Goal: Task Accomplishment & Management: Manage account settings

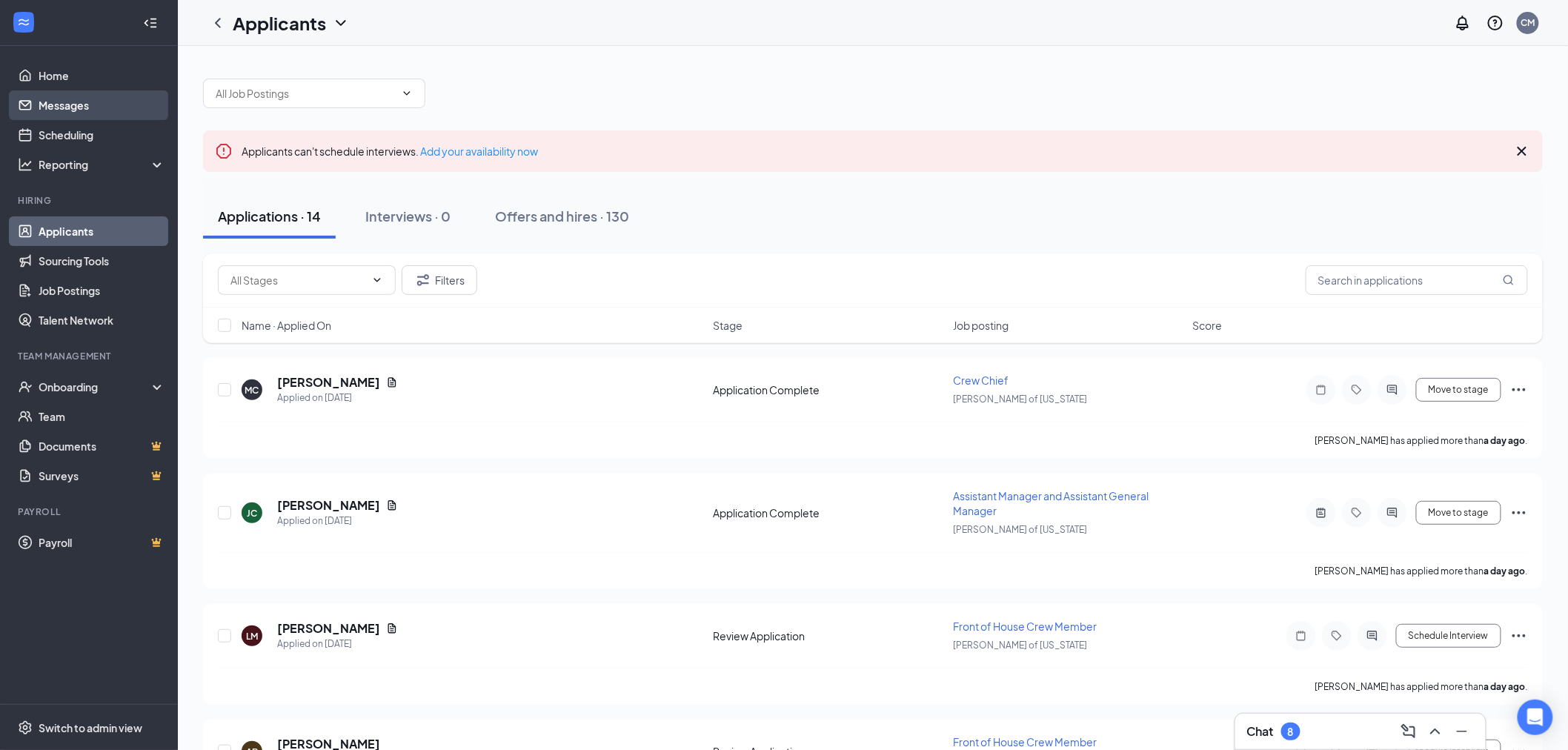
click at [74, 104] on link "Messages" at bounding box center [102, 105] width 127 height 30
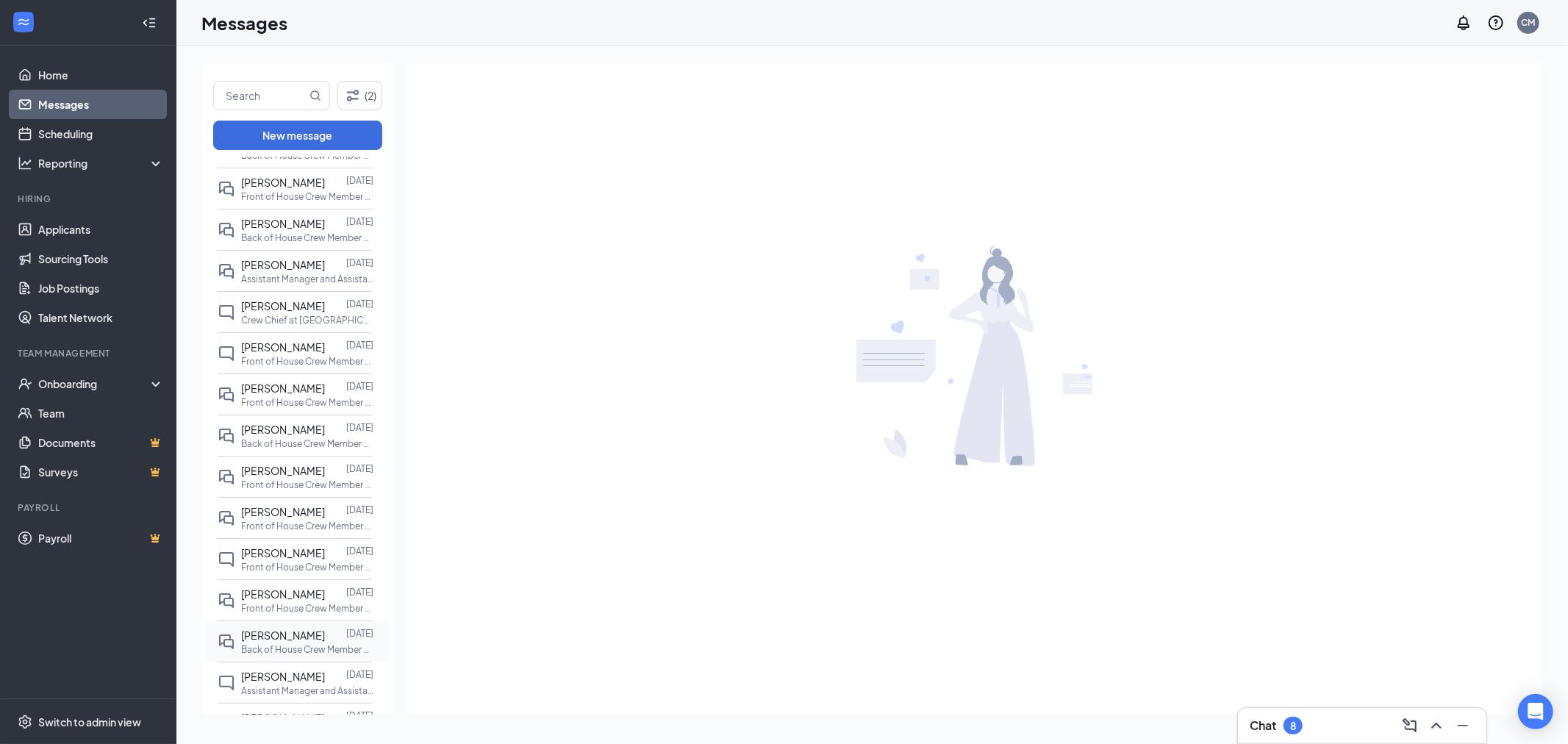
scroll to position [163, 0]
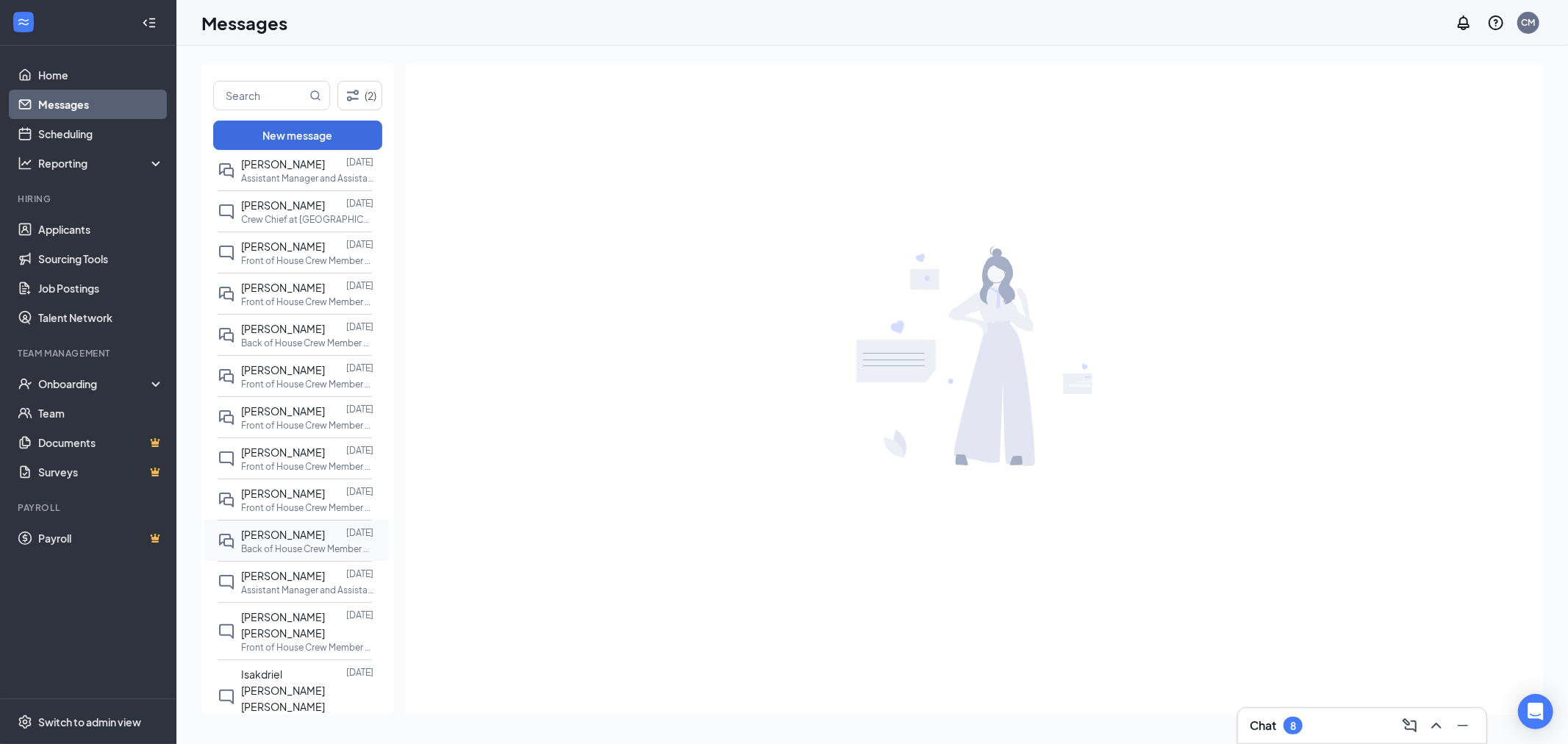
click at [325, 541] on div at bounding box center [336, 534] width 22 height 16
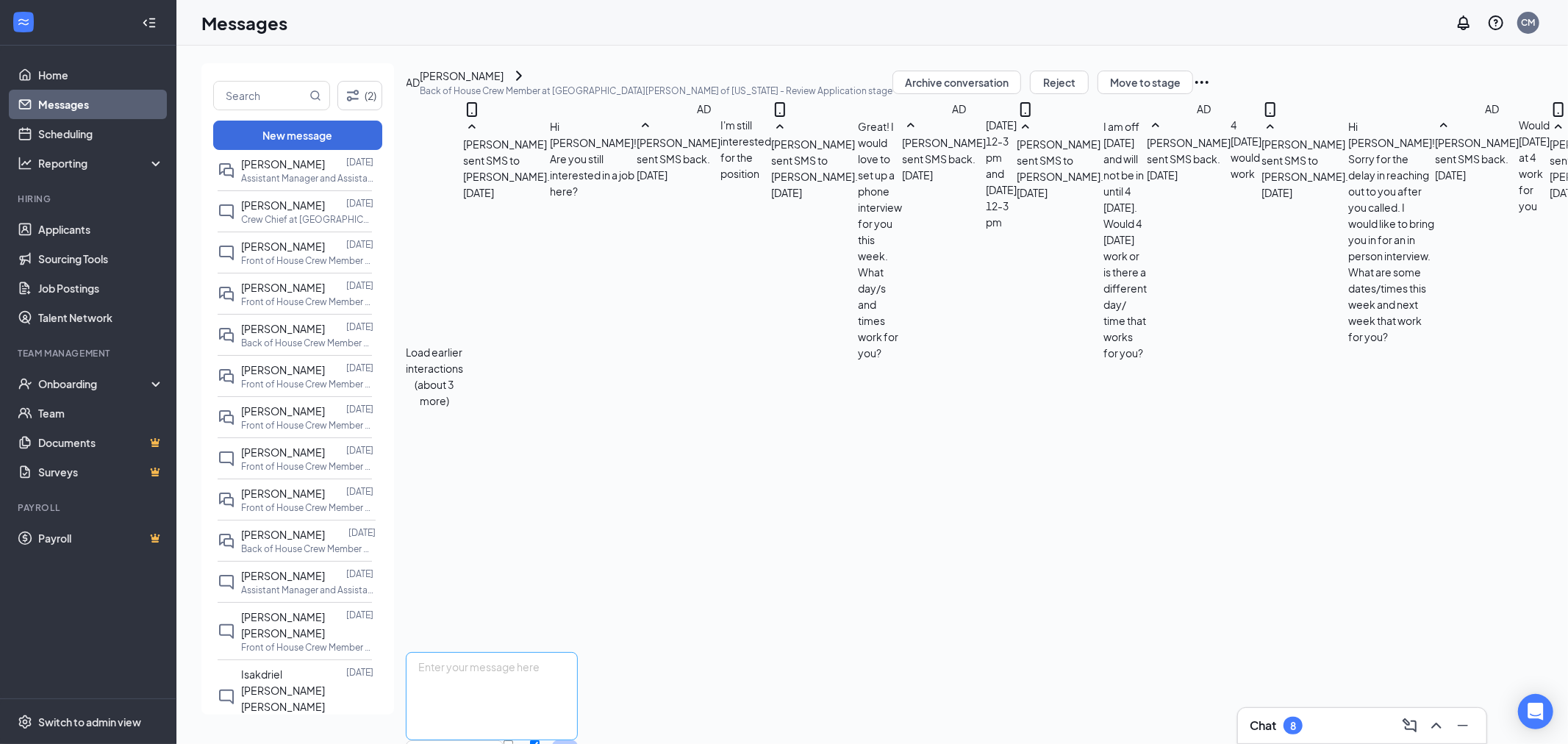
scroll to position [456, 0]
click at [578, 652] on textarea at bounding box center [491, 696] width 172 height 88
type textarea "Hi [PERSON_NAME]. Were you still planning on coming in for an interview/still i…"
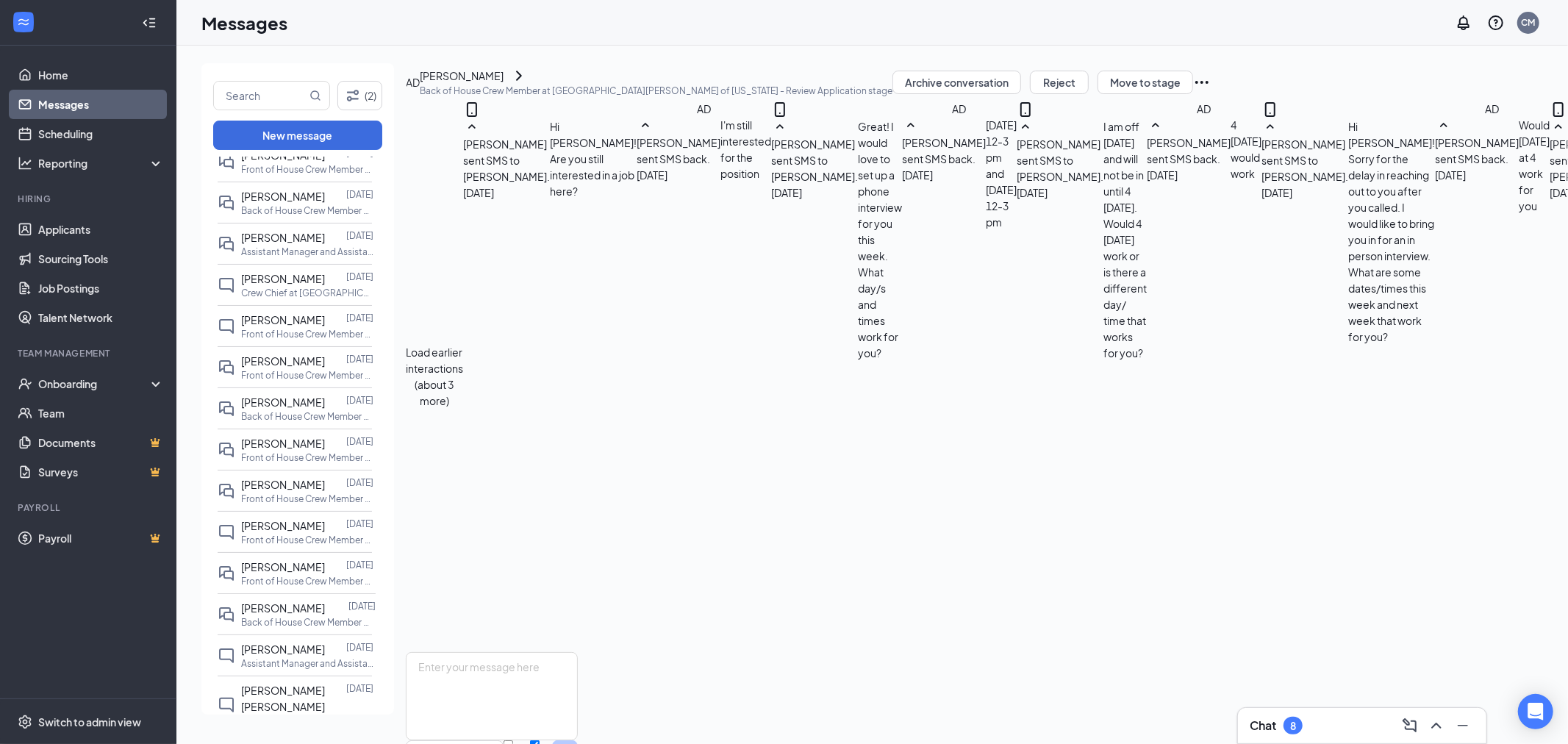
scroll to position [0, 0]
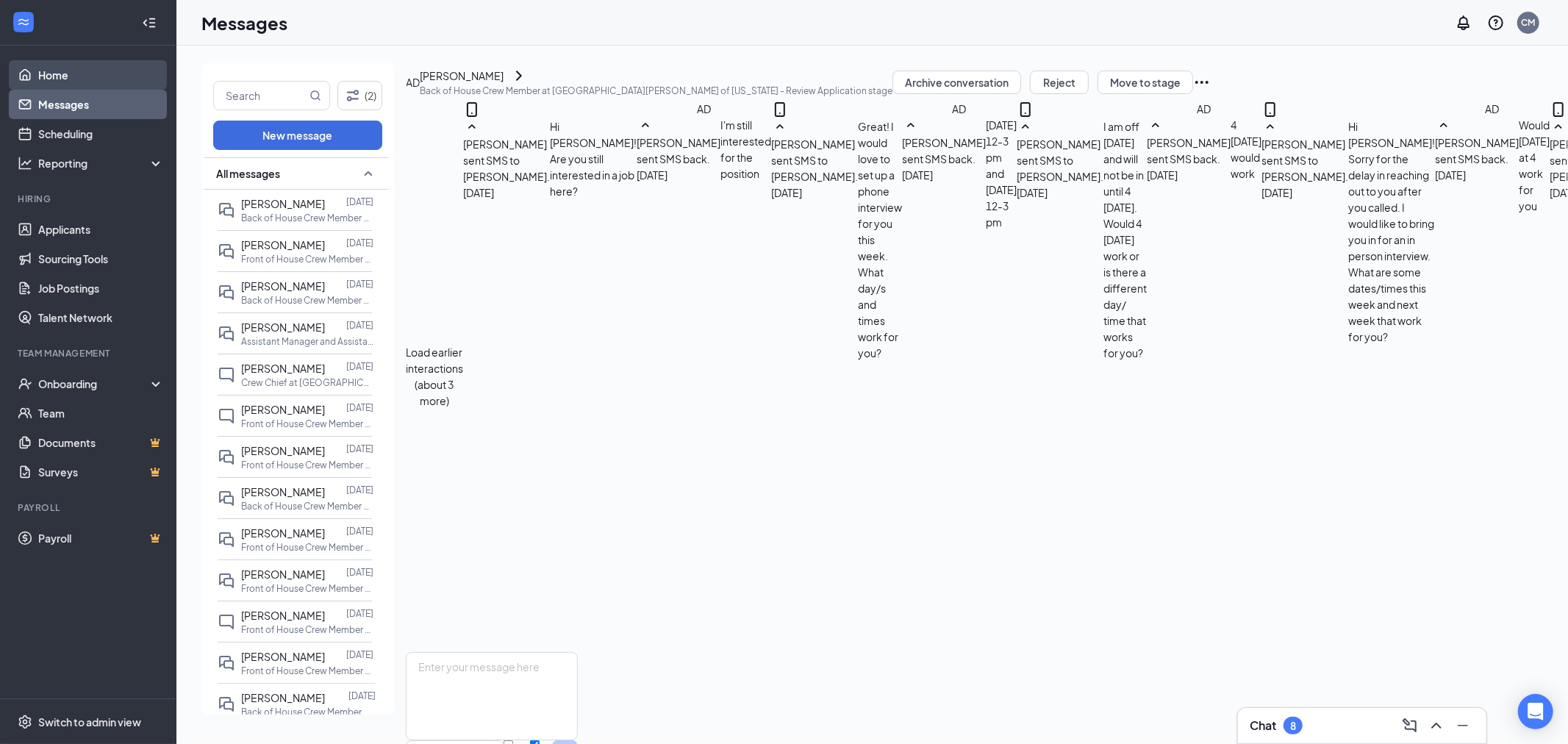
click at [74, 76] on link "Home" at bounding box center [101, 75] width 126 height 30
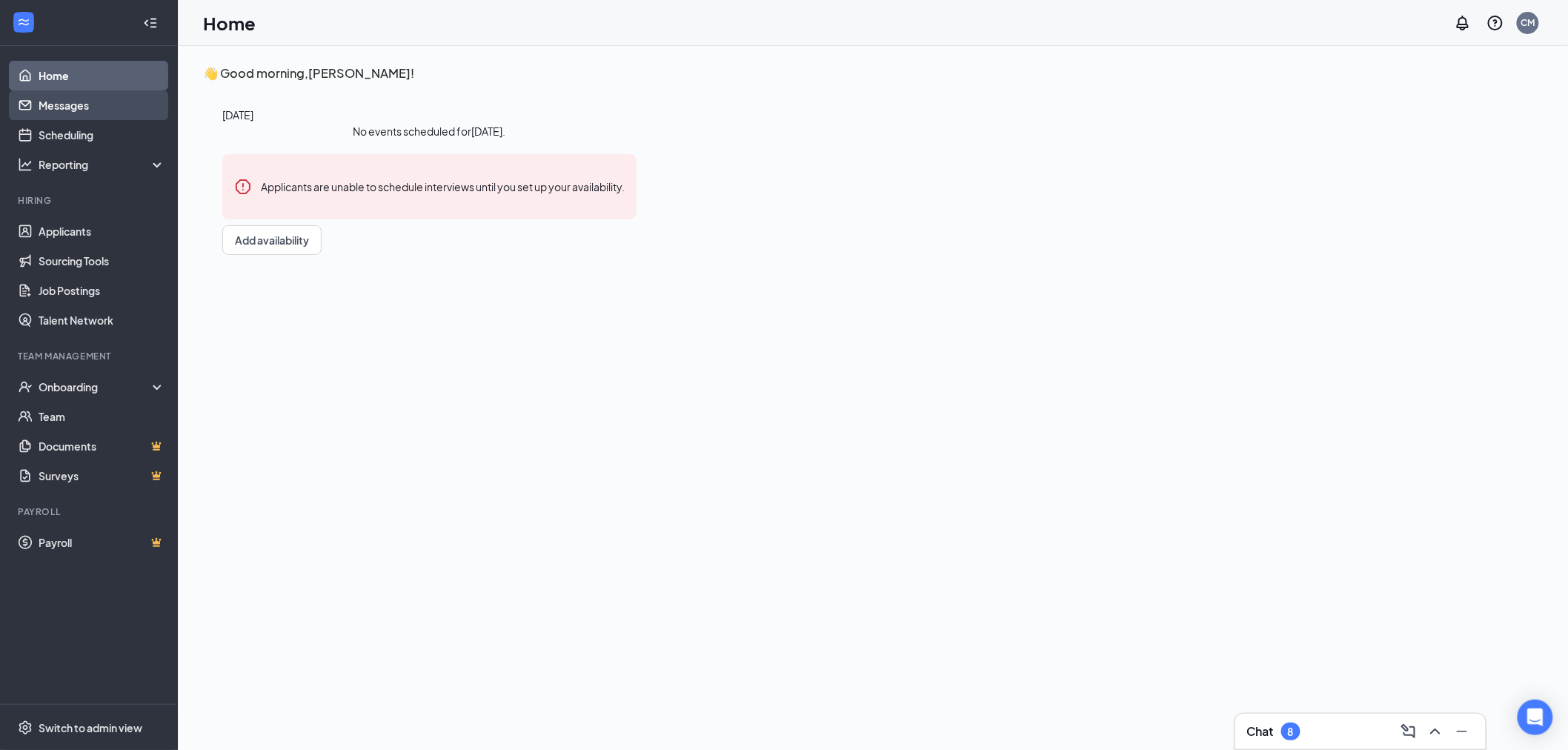
click at [107, 106] on link "Messages" at bounding box center [102, 105] width 127 height 30
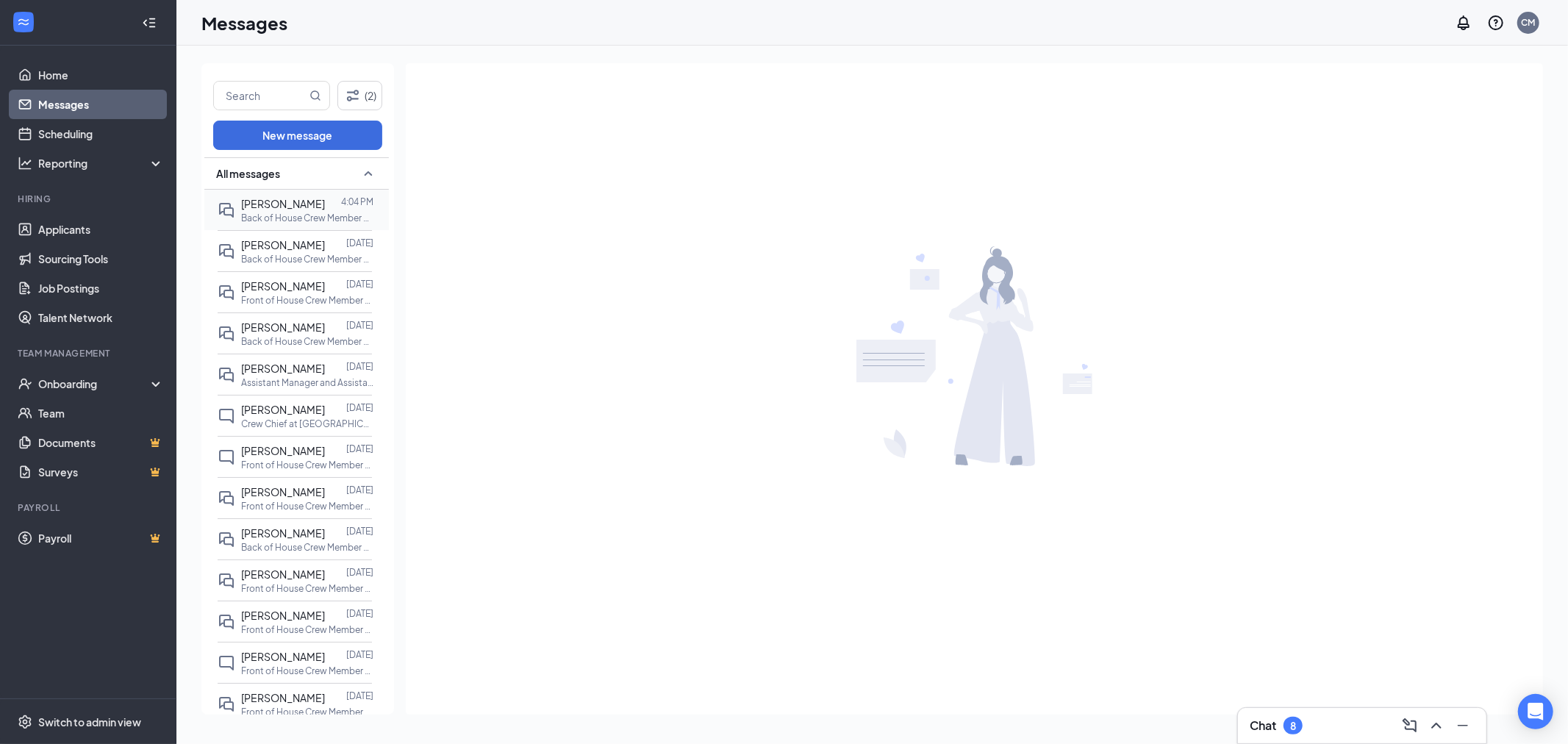
click at [325, 200] on div at bounding box center [333, 203] width 16 height 16
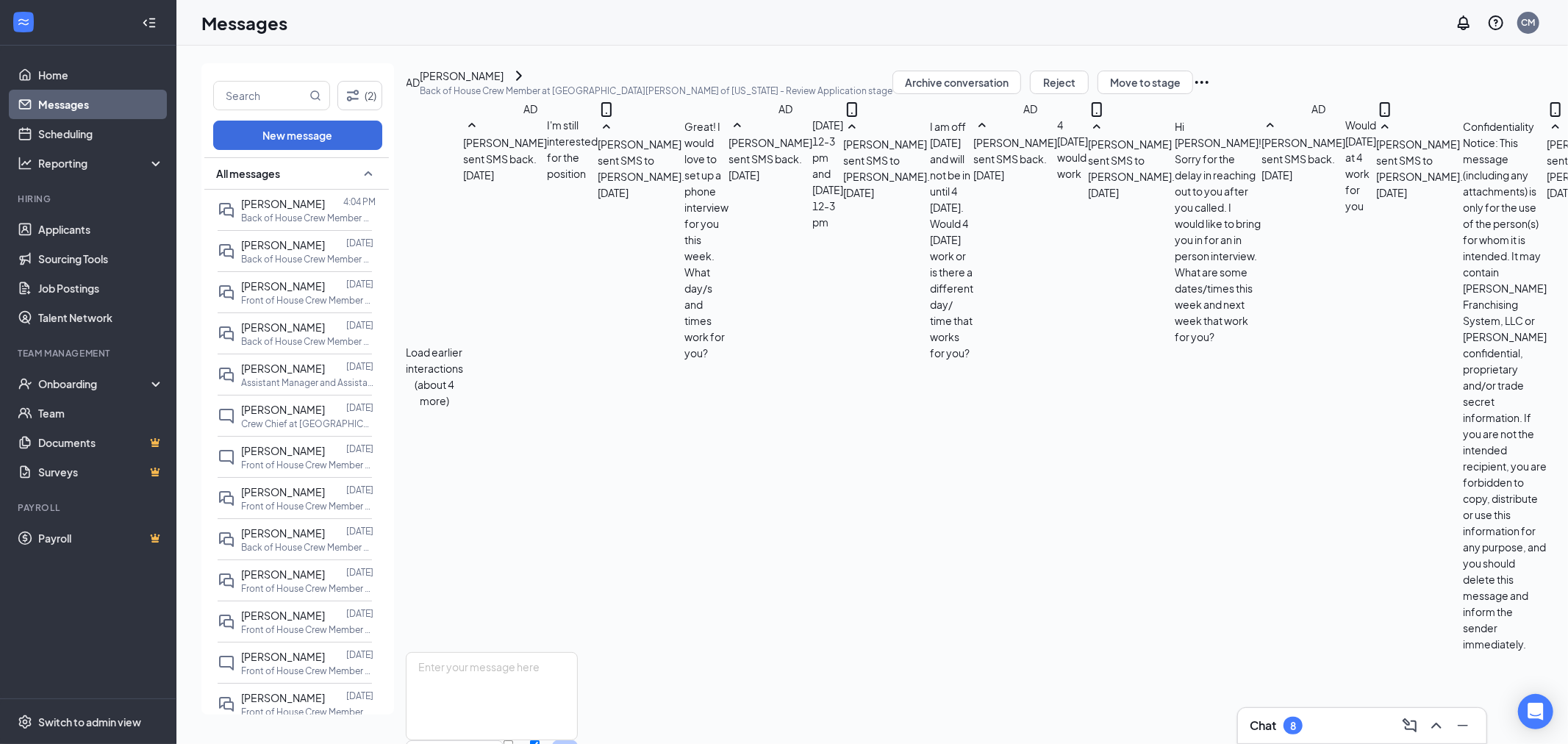
scroll to position [456, 0]
click at [325, 329] on div at bounding box center [336, 327] width 22 height 16
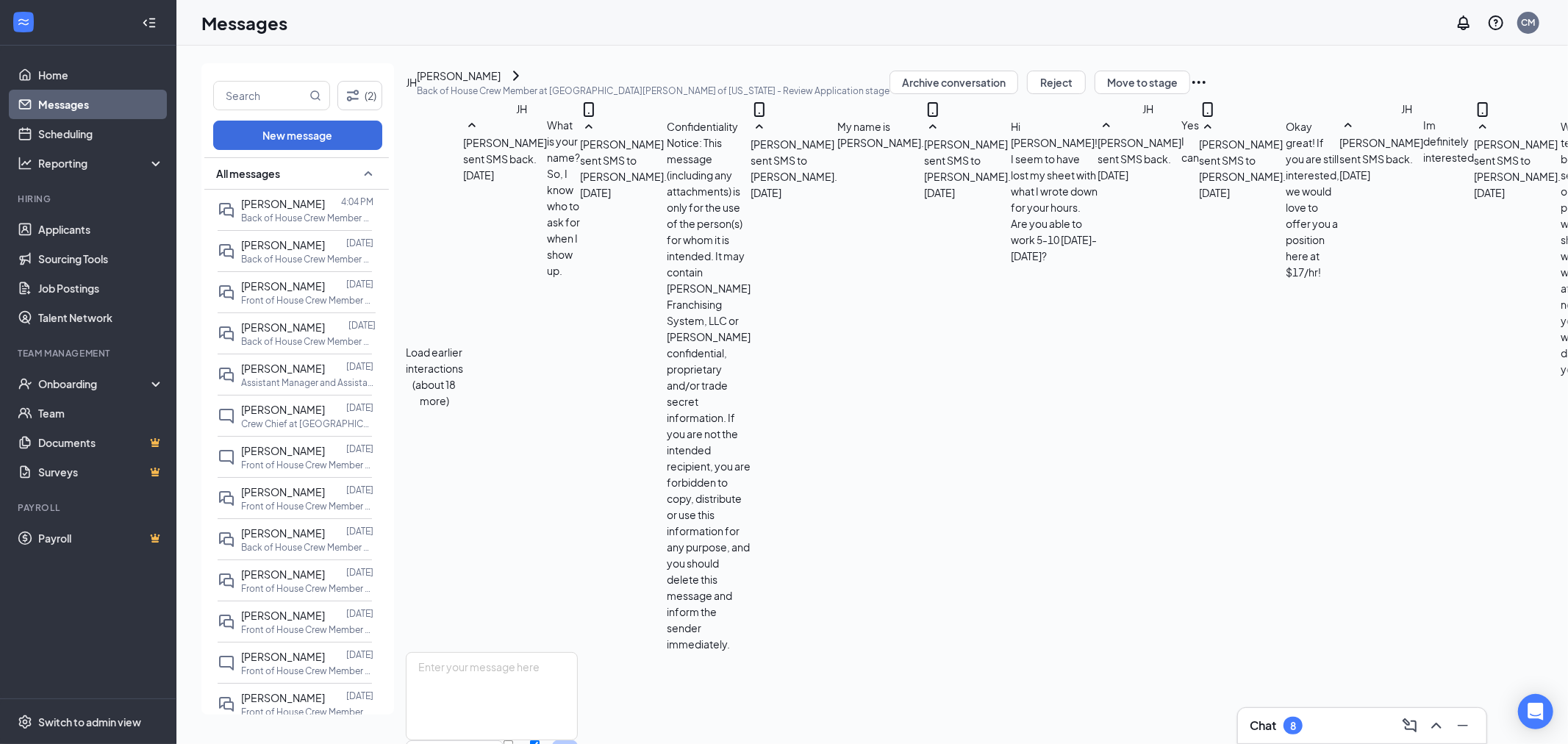
scroll to position [456, 0]
click at [314, 377] on p "Assistant Manager and Assistant General Manager at [GEOGRAPHIC_DATA][PERSON_NAM…" at bounding box center [307, 382] width 132 height 13
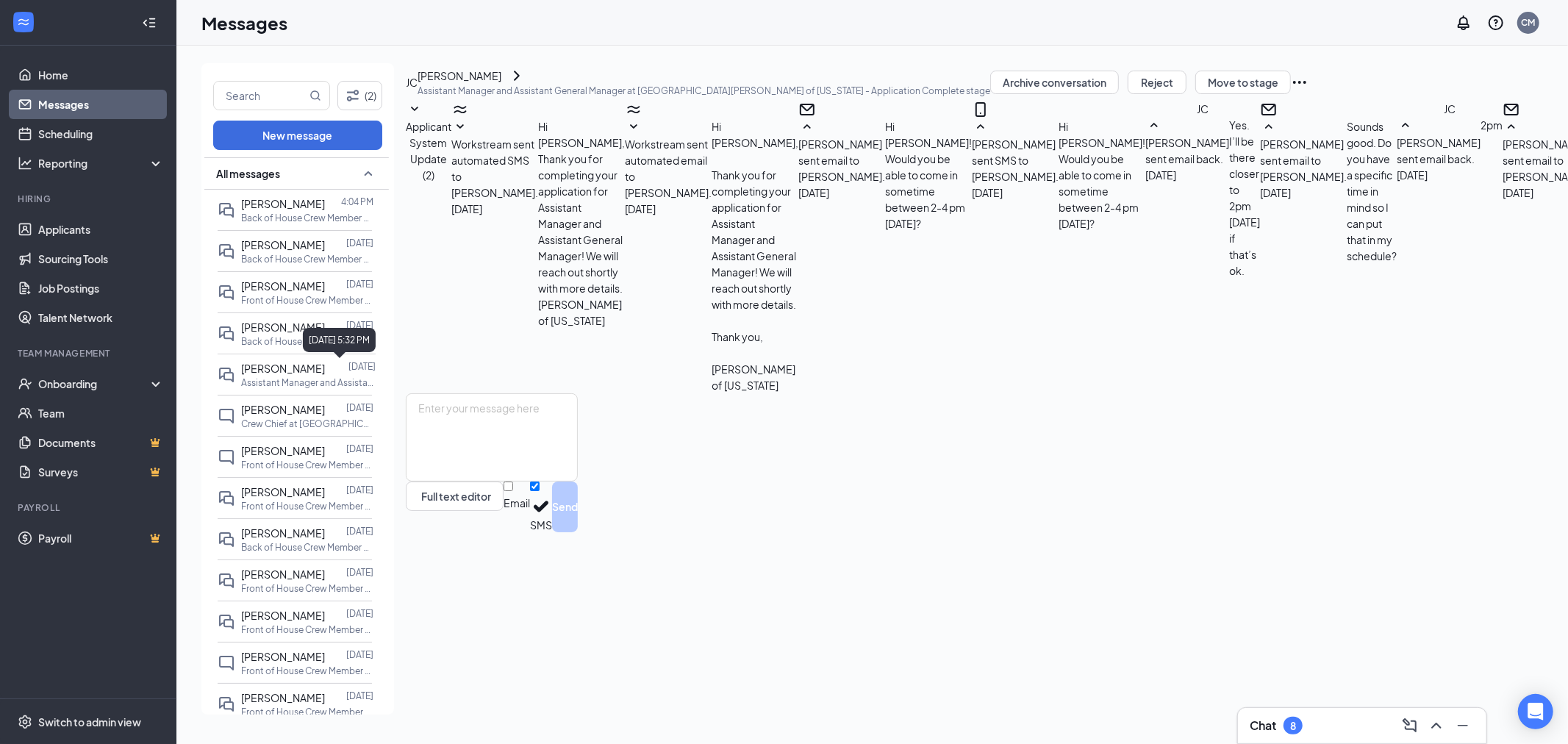
scroll to position [194, 0]
drag, startPoint x: 90, startPoint y: 237, endPoint x: 98, endPoint y: 232, distance: 9.4
click at [90, 237] on link "Applicants" at bounding box center [101, 229] width 126 height 30
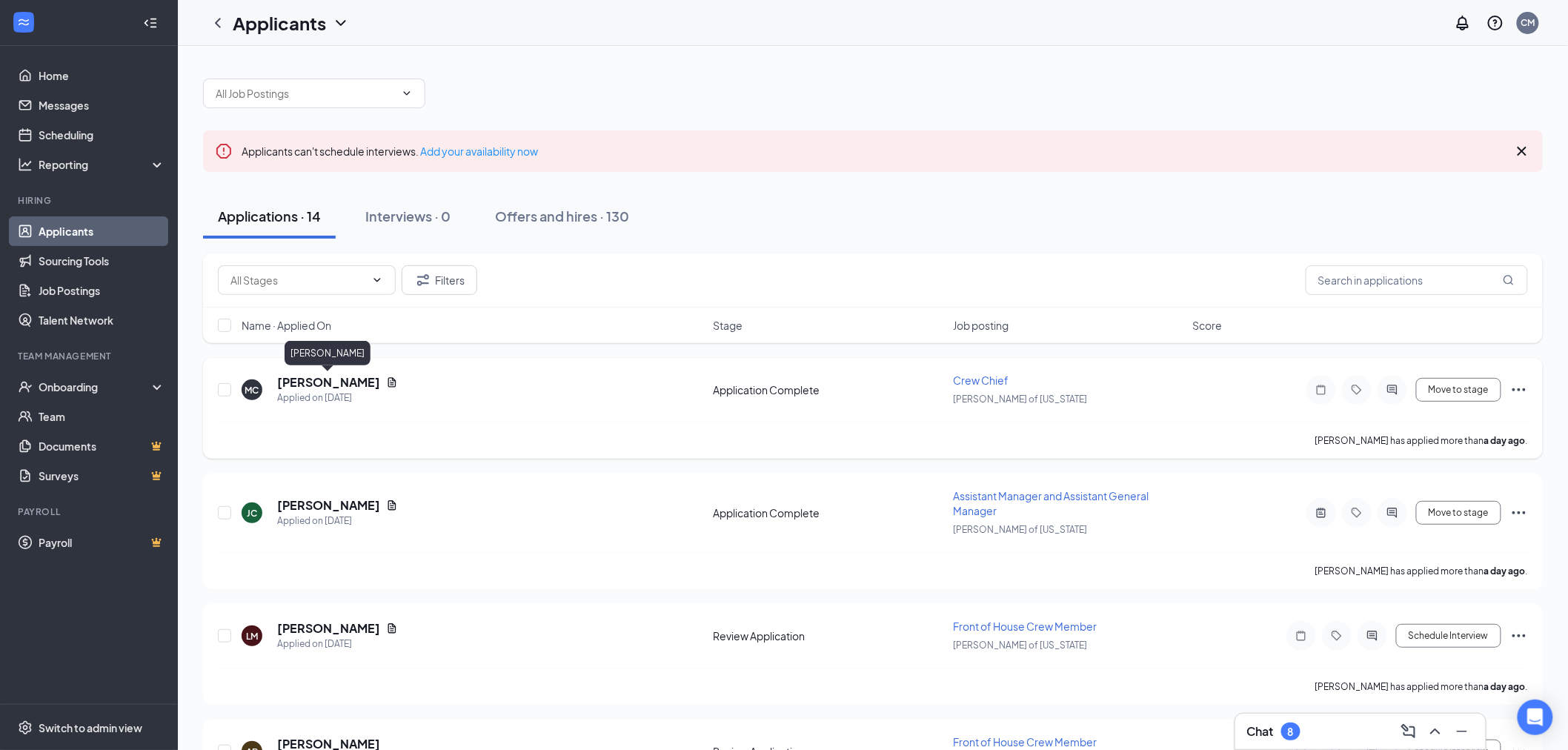
click at [358, 375] on h5 "[PERSON_NAME]" at bounding box center [329, 383] width 103 height 16
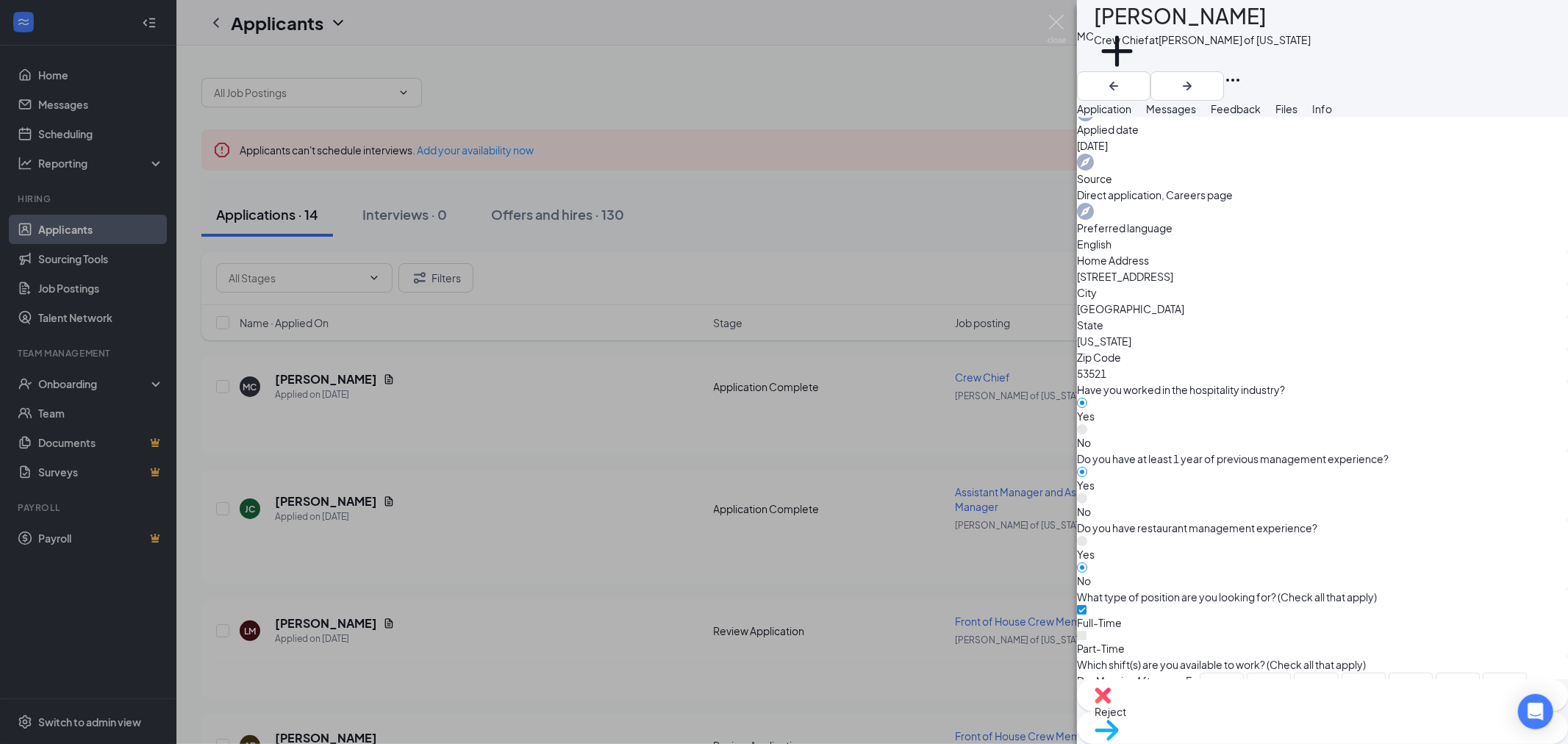
scroll to position [571, 0]
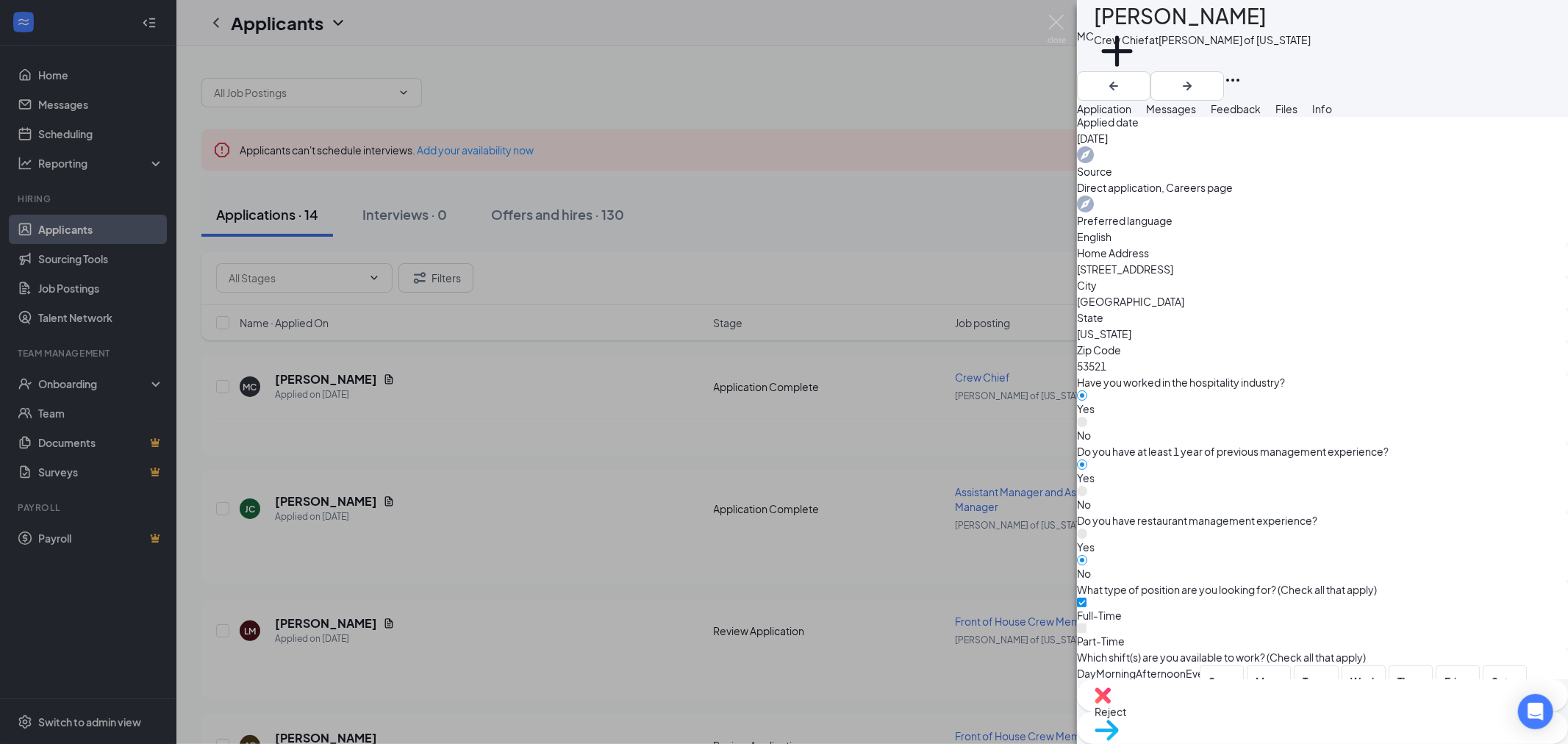
click at [1053, 19] on img at bounding box center [1056, 29] width 18 height 29
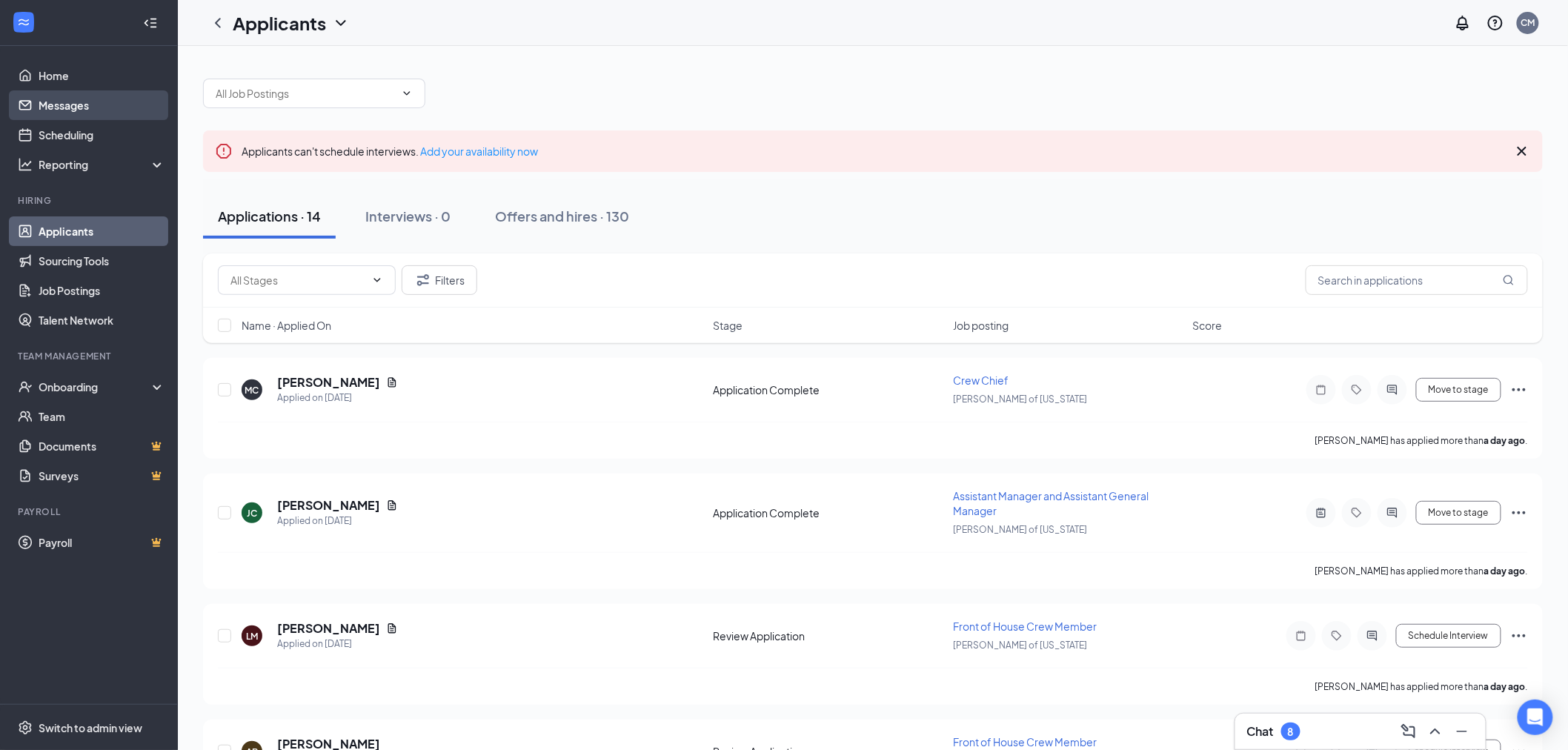
click at [75, 102] on link "Messages" at bounding box center [102, 105] width 127 height 30
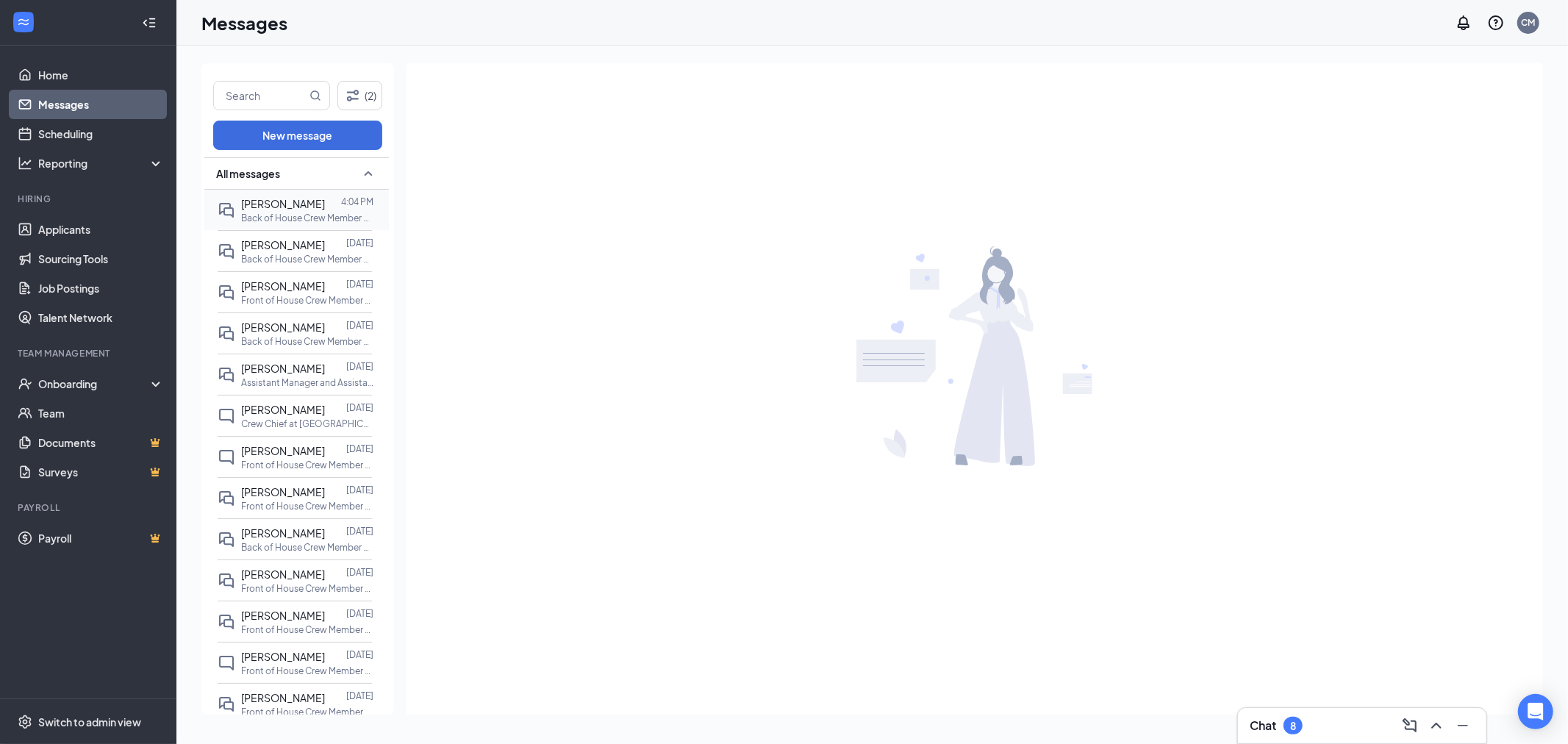
click at [264, 211] on p "Back of House Crew Member at [GEOGRAPHIC_DATA][PERSON_NAME] of [US_STATE]" at bounding box center [307, 218] width 132 height 13
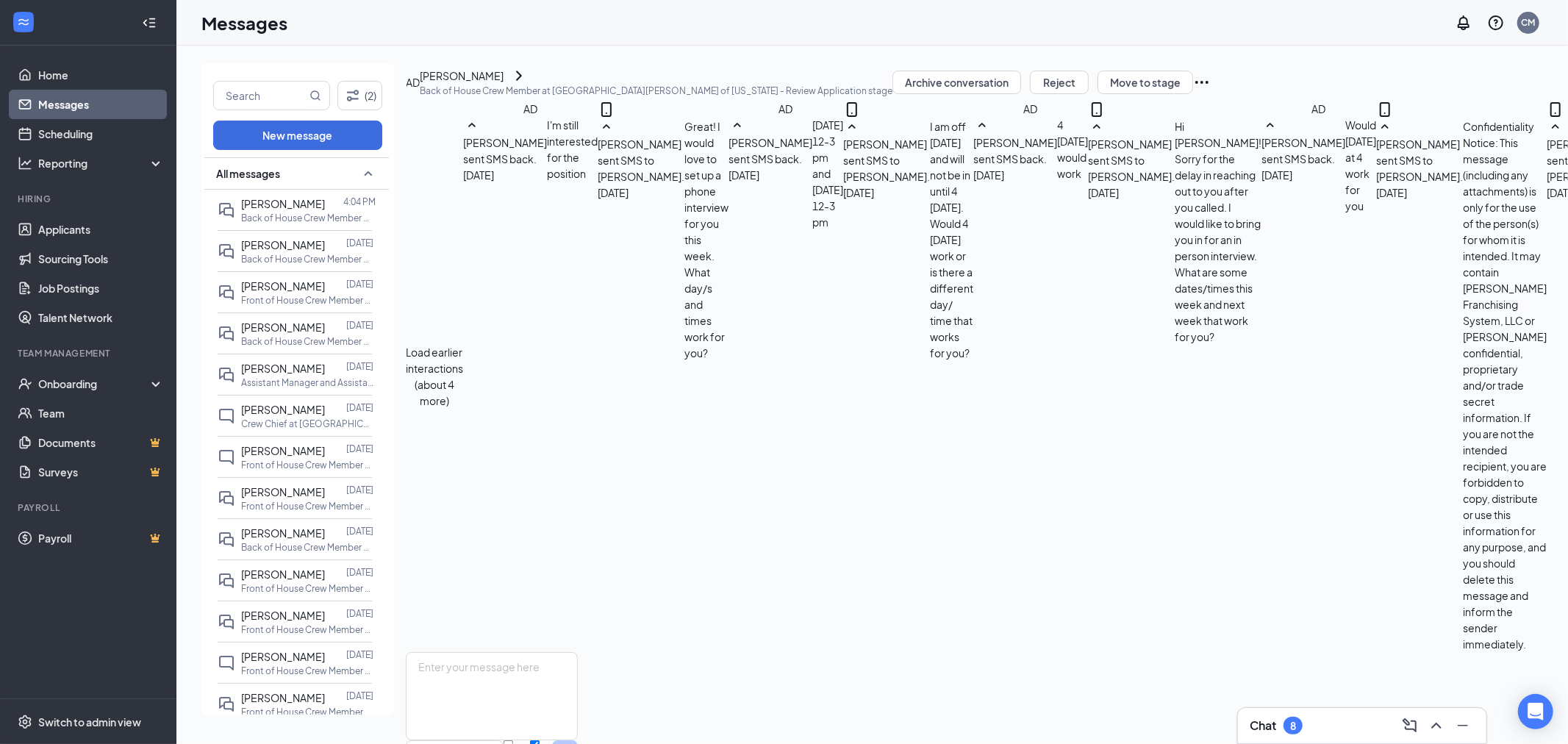
scroll to position [456, 0]
click at [275, 248] on span "[PERSON_NAME]" at bounding box center [282, 245] width 84 height 13
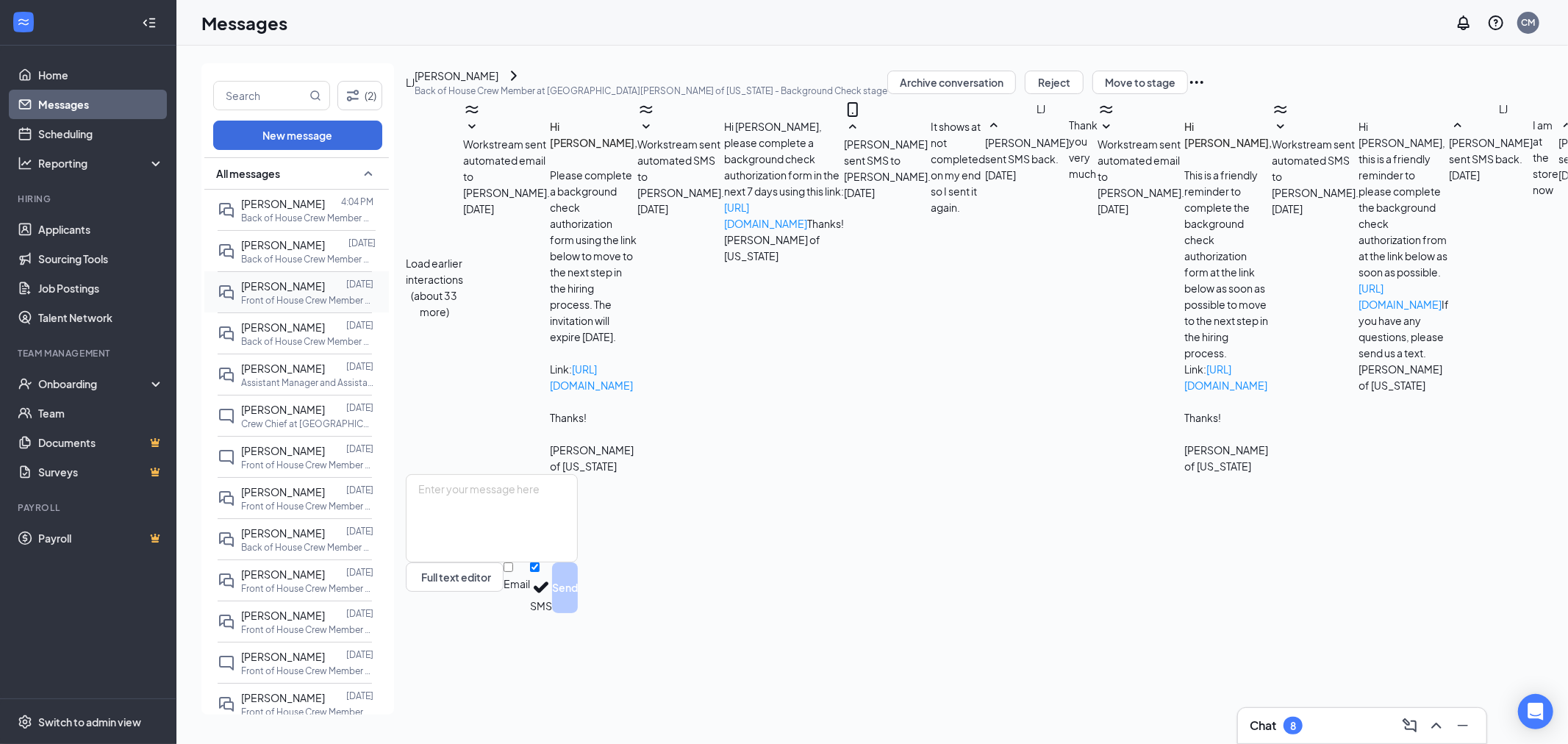
scroll to position [308, 0]
click at [296, 300] on p "Front of House Crew Member at [GEOGRAPHIC_DATA][PERSON_NAME] of [US_STATE]" at bounding box center [307, 300] width 132 height 13
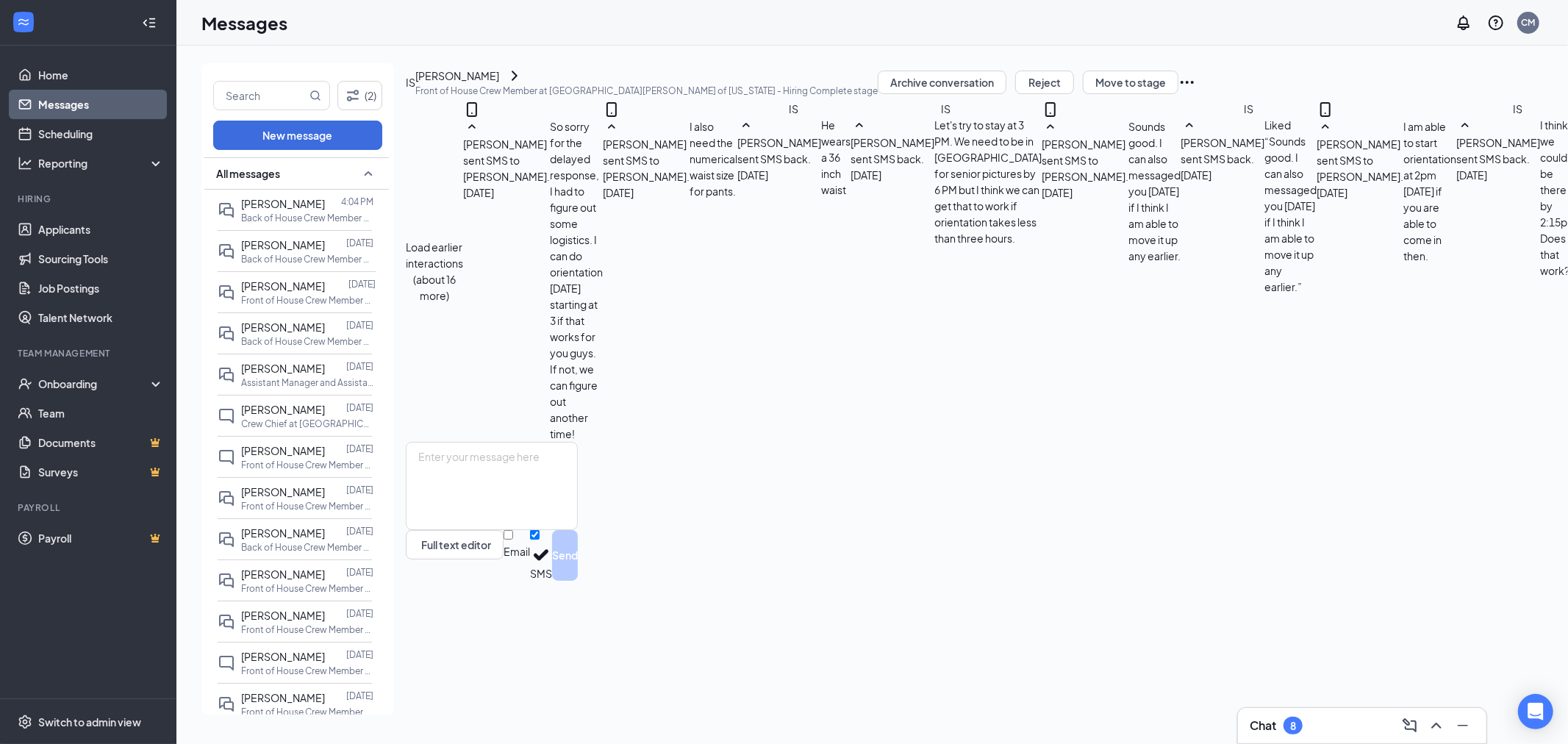
scroll to position [424, 0]
click at [291, 215] on p "Back of House Crew Member at [GEOGRAPHIC_DATA][PERSON_NAME] of [US_STATE]" at bounding box center [307, 218] width 132 height 13
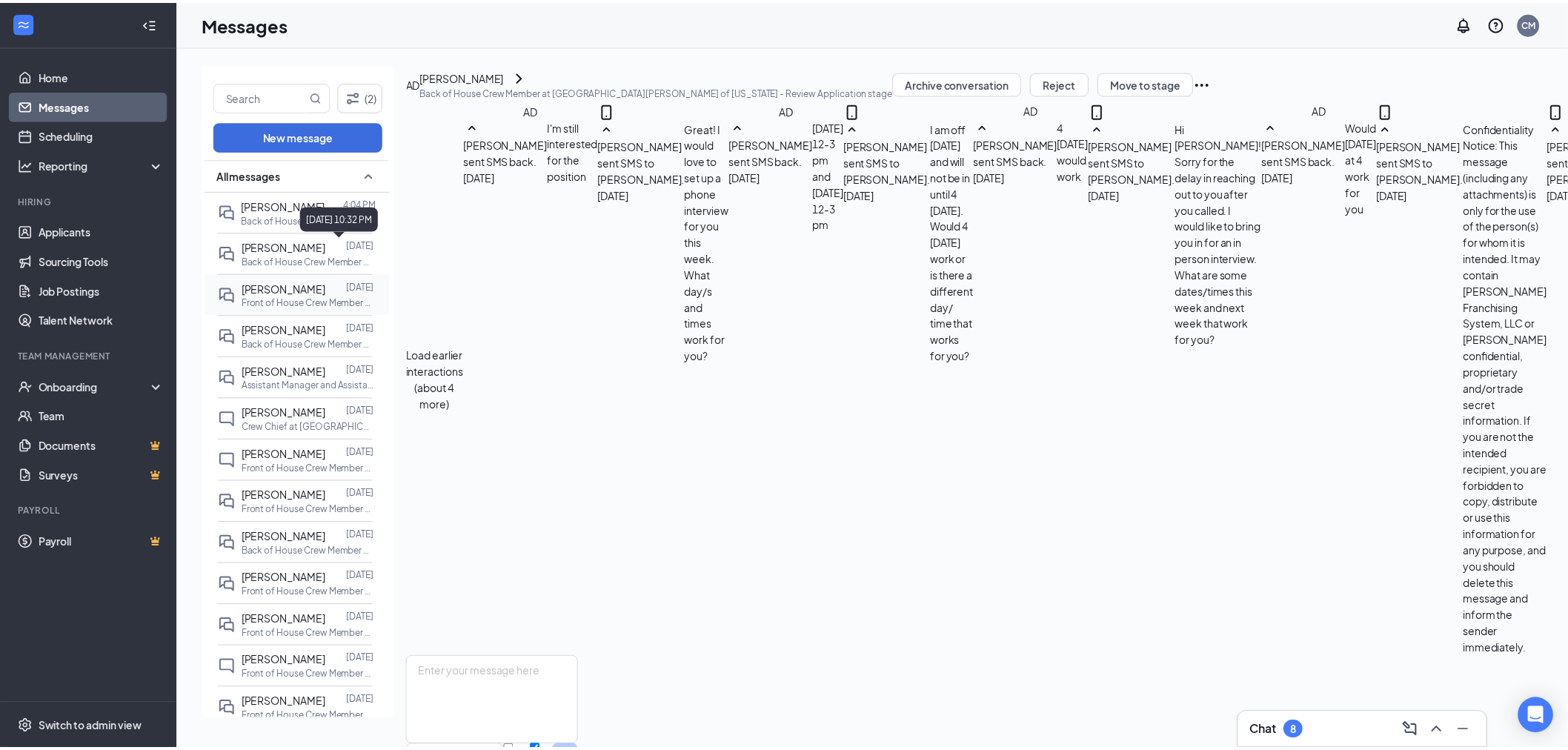
scroll to position [460, 0]
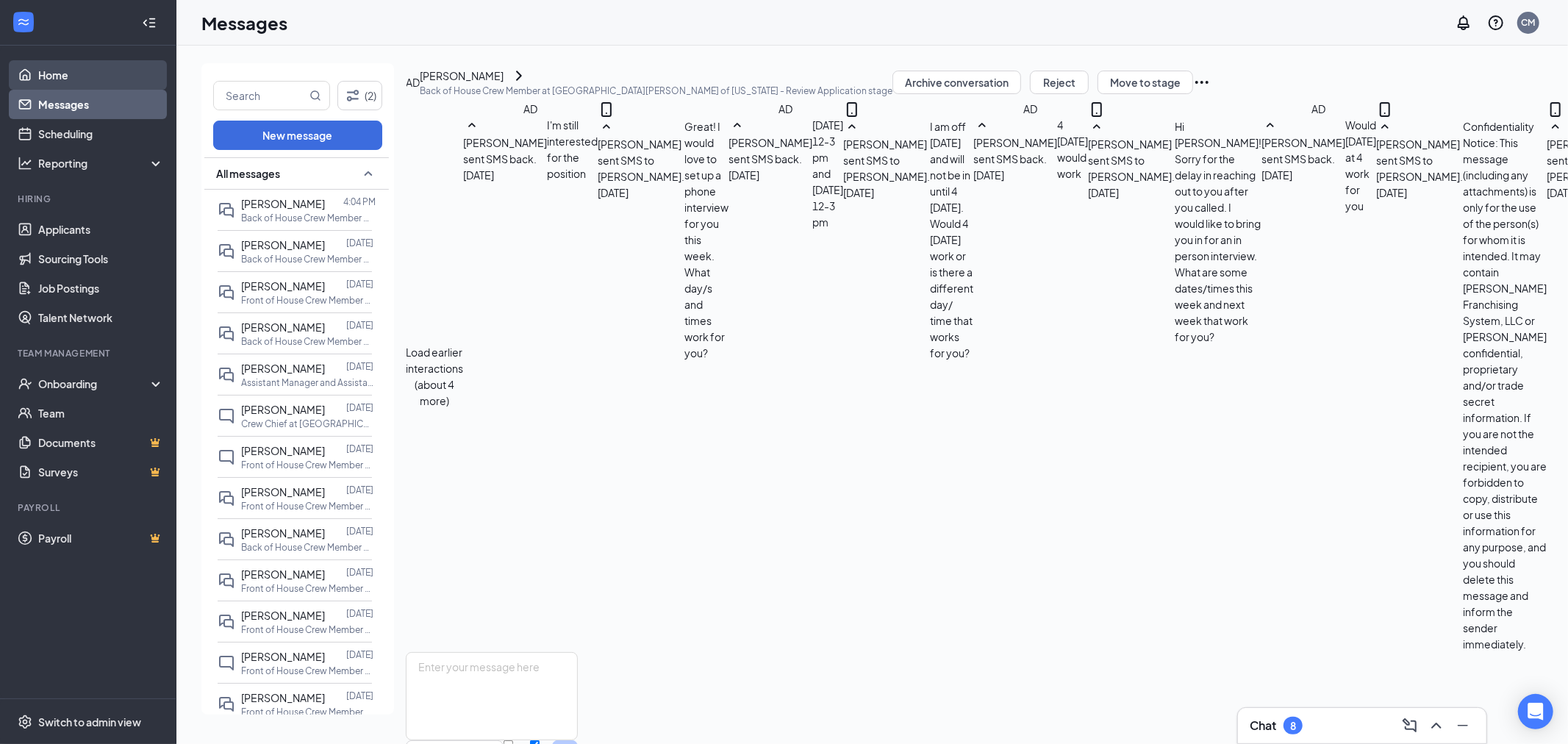
click at [67, 70] on link "Home" at bounding box center [101, 75] width 126 height 30
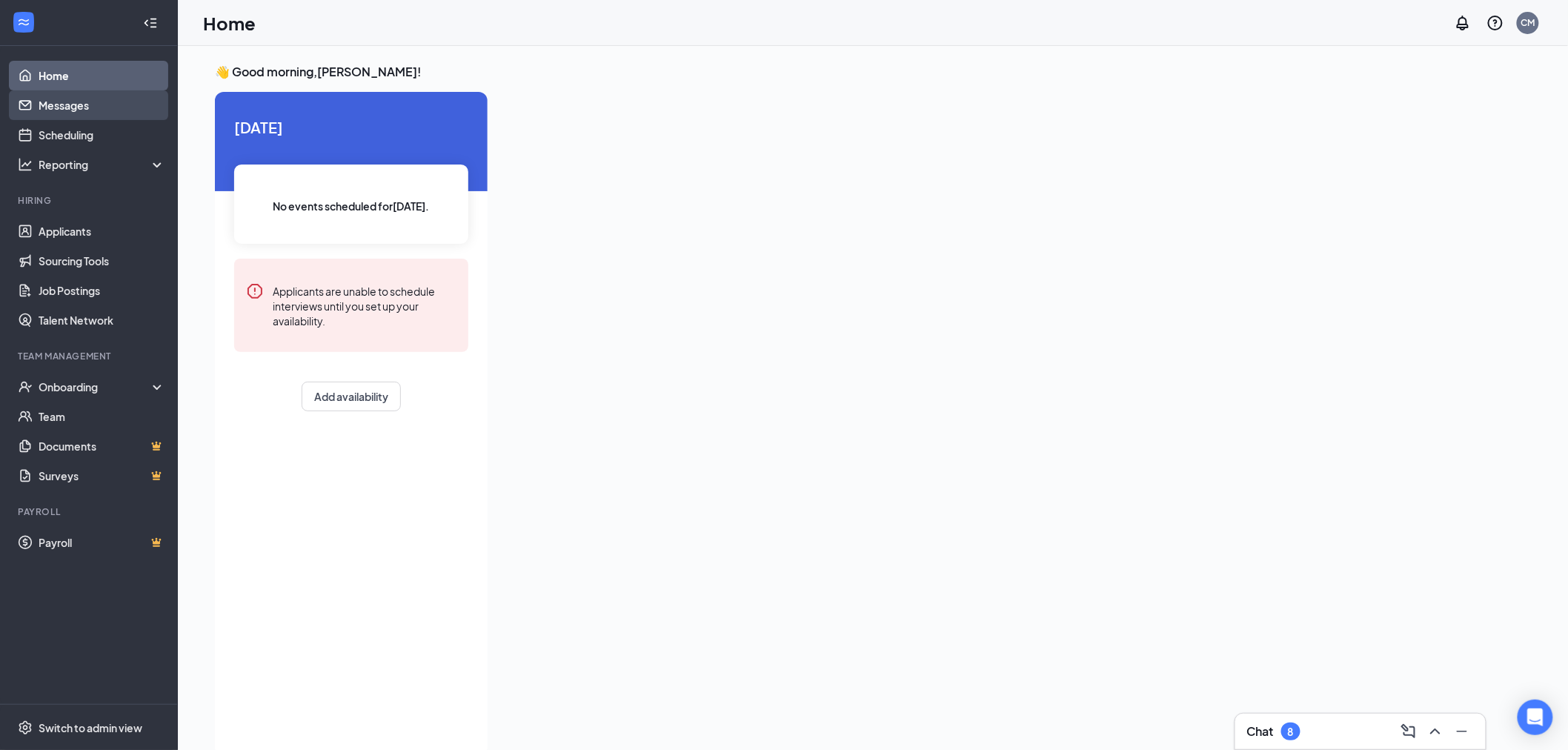
click at [89, 102] on link "Messages" at bounding box center [102, 105] width 127 height 30
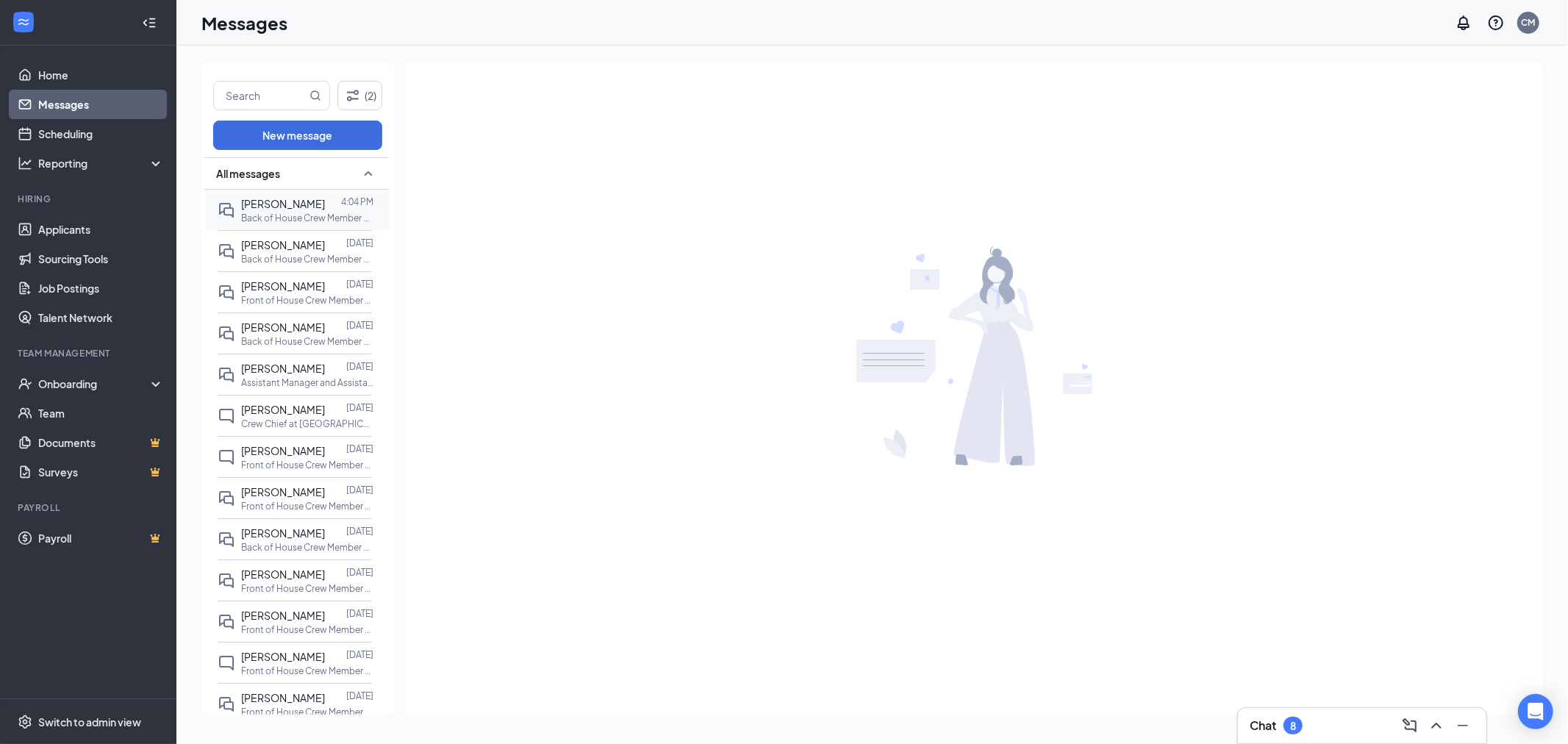
click at [318, 211] on p "Back of House Crew Member at [GEOGRAPHIC_DATA][PERSON_NAME] of [US_STATE]" at bounding box center [307, 218] width 132 height 13
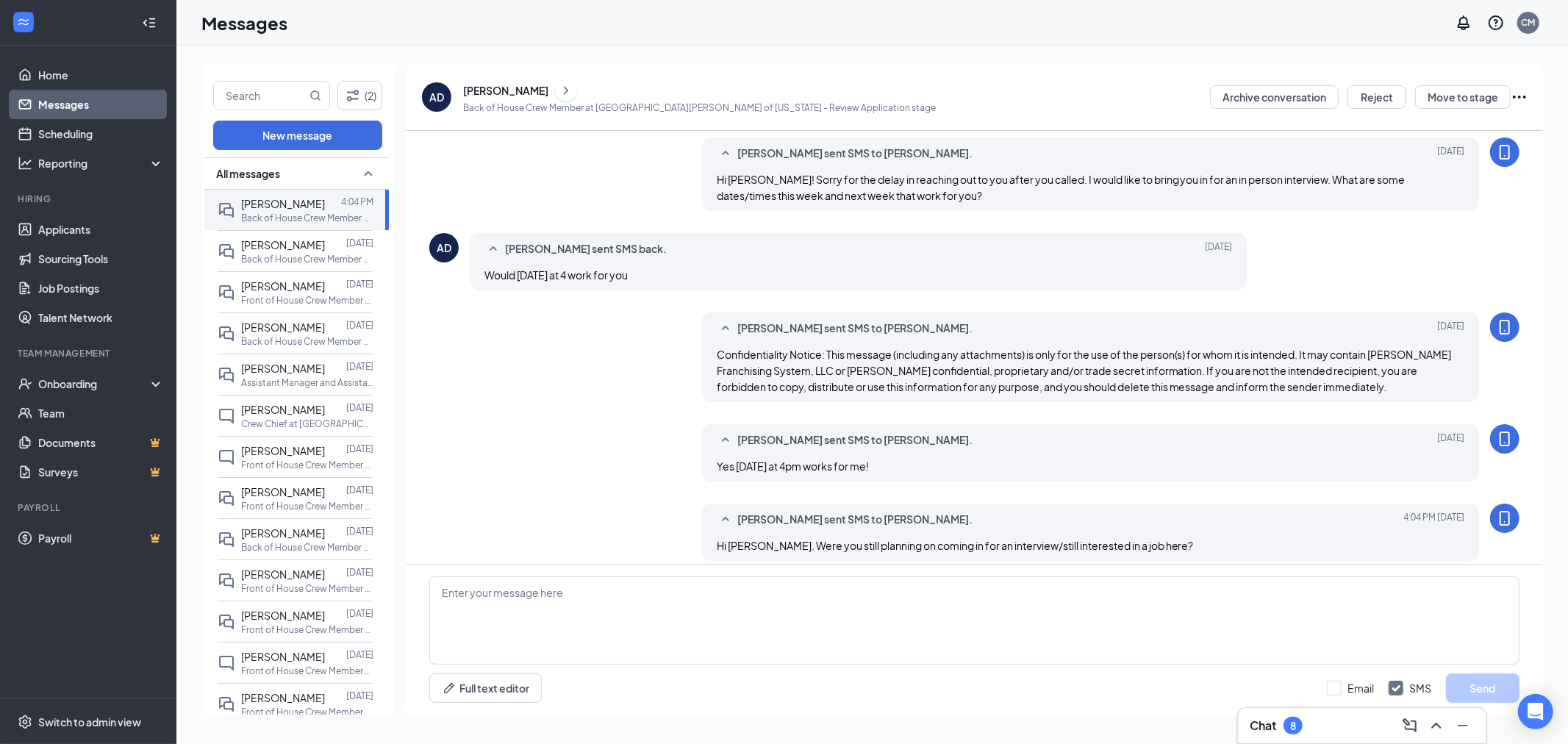
scroll to position [456, 0]
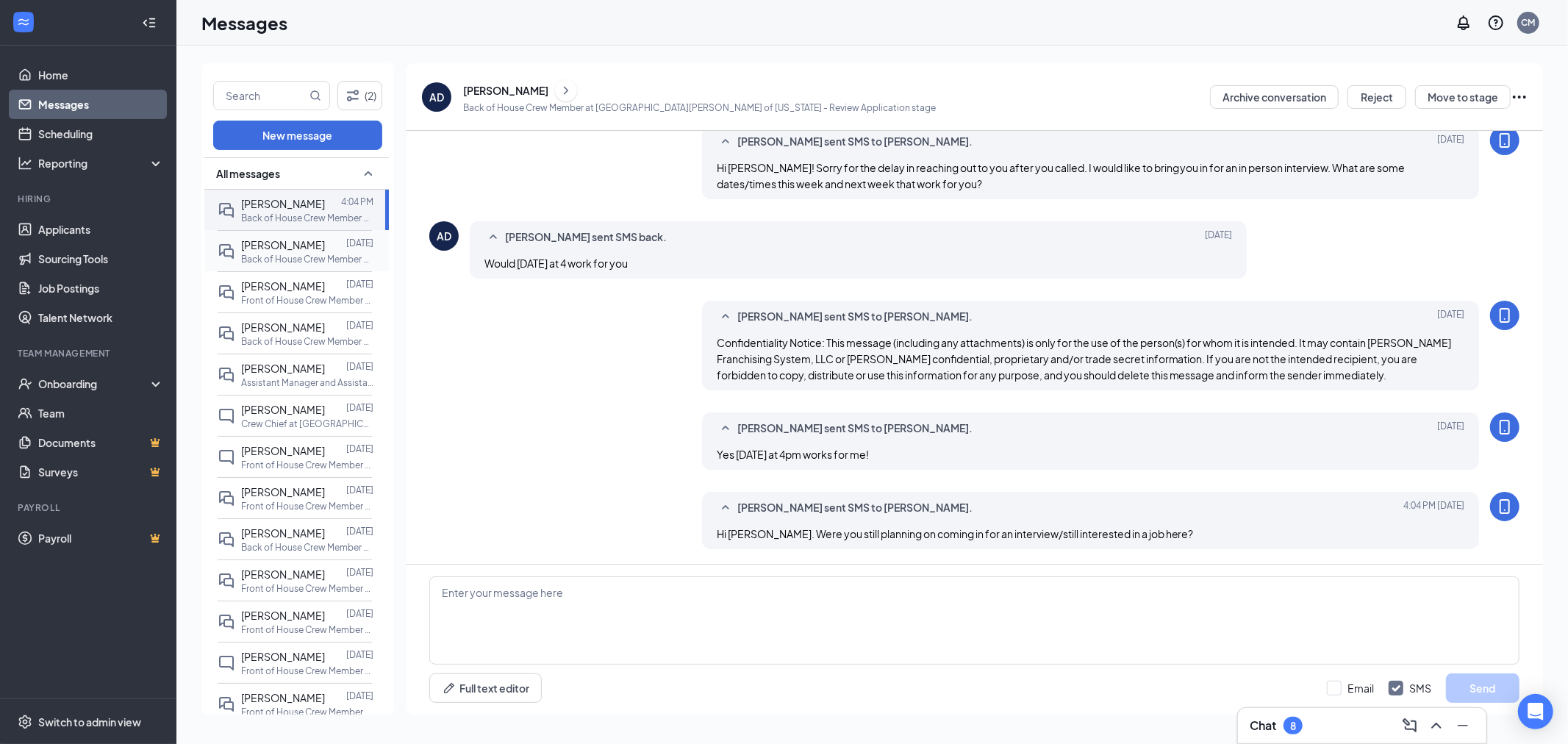
click at [268, 254] on p "Back of House Crew Member at [GEOGRAPHIC_DATA][PERSON_NAME] of [US_STATE]" at bounding box center [307, 259] width 132 height 13
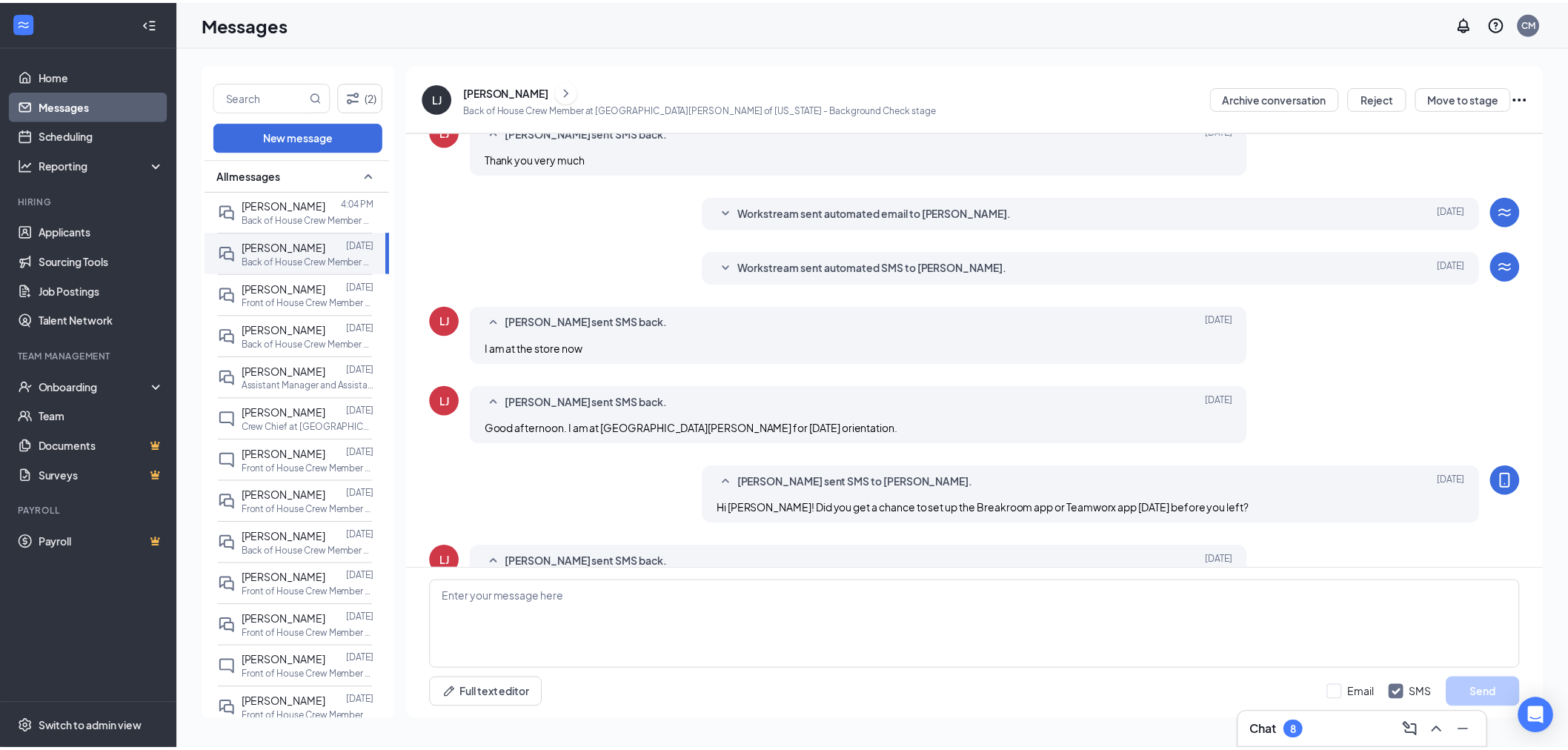
scroll to position [310, 0]
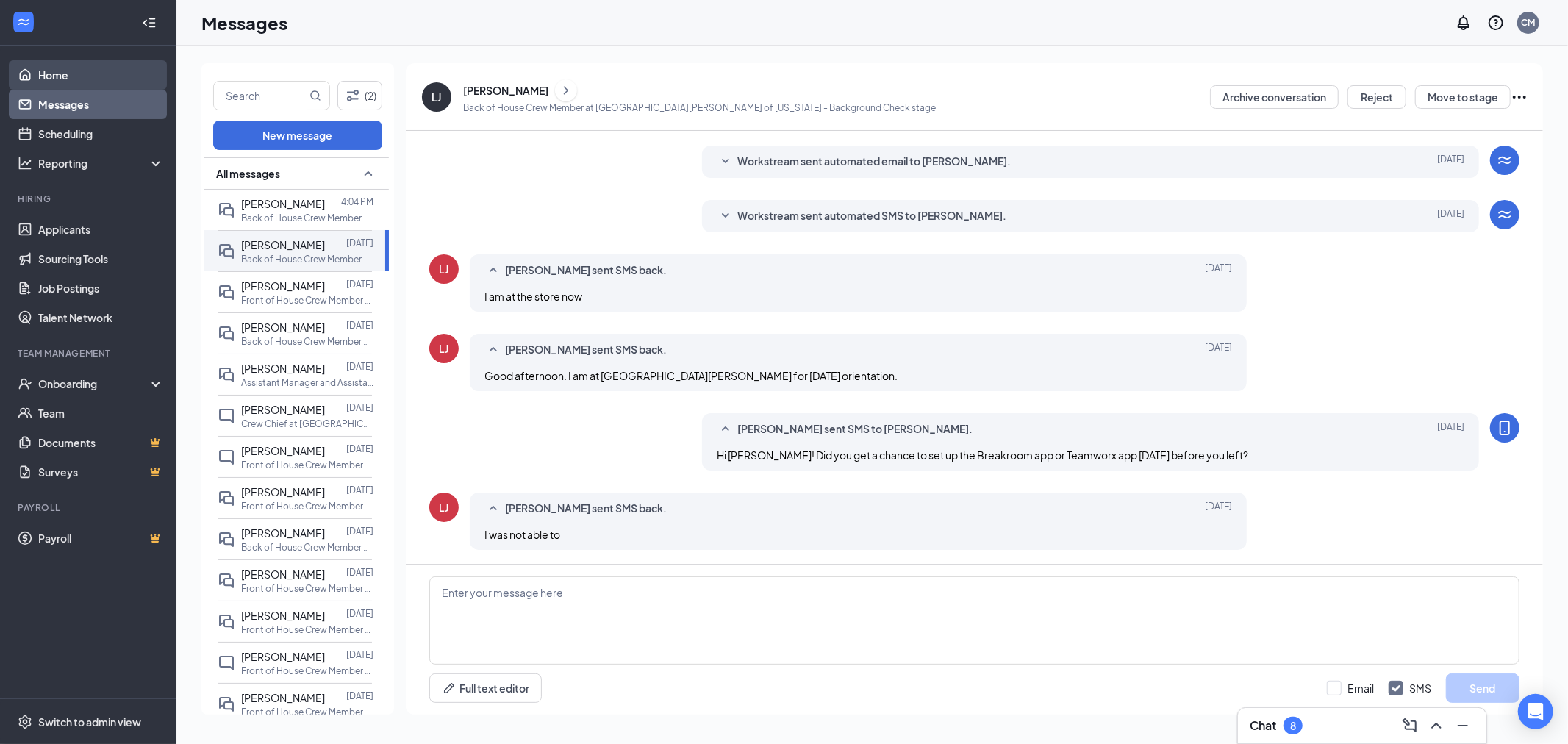
click at [54, 76] on link "Home" at bounding box center [101, 75] width 126 height 30
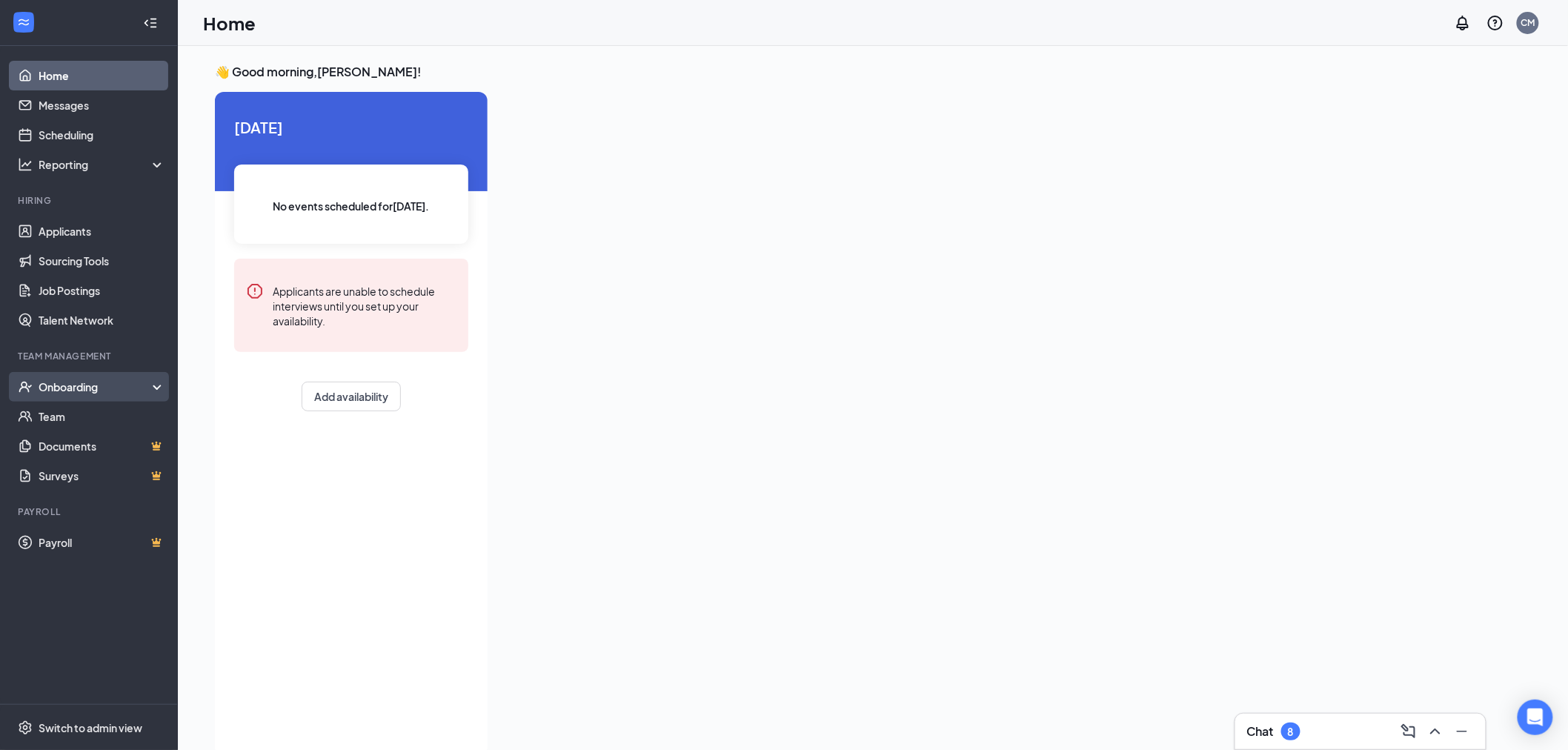
click at [74, 378] on div "Onboarding" at bounding box center [89, 386] width 178 height 30
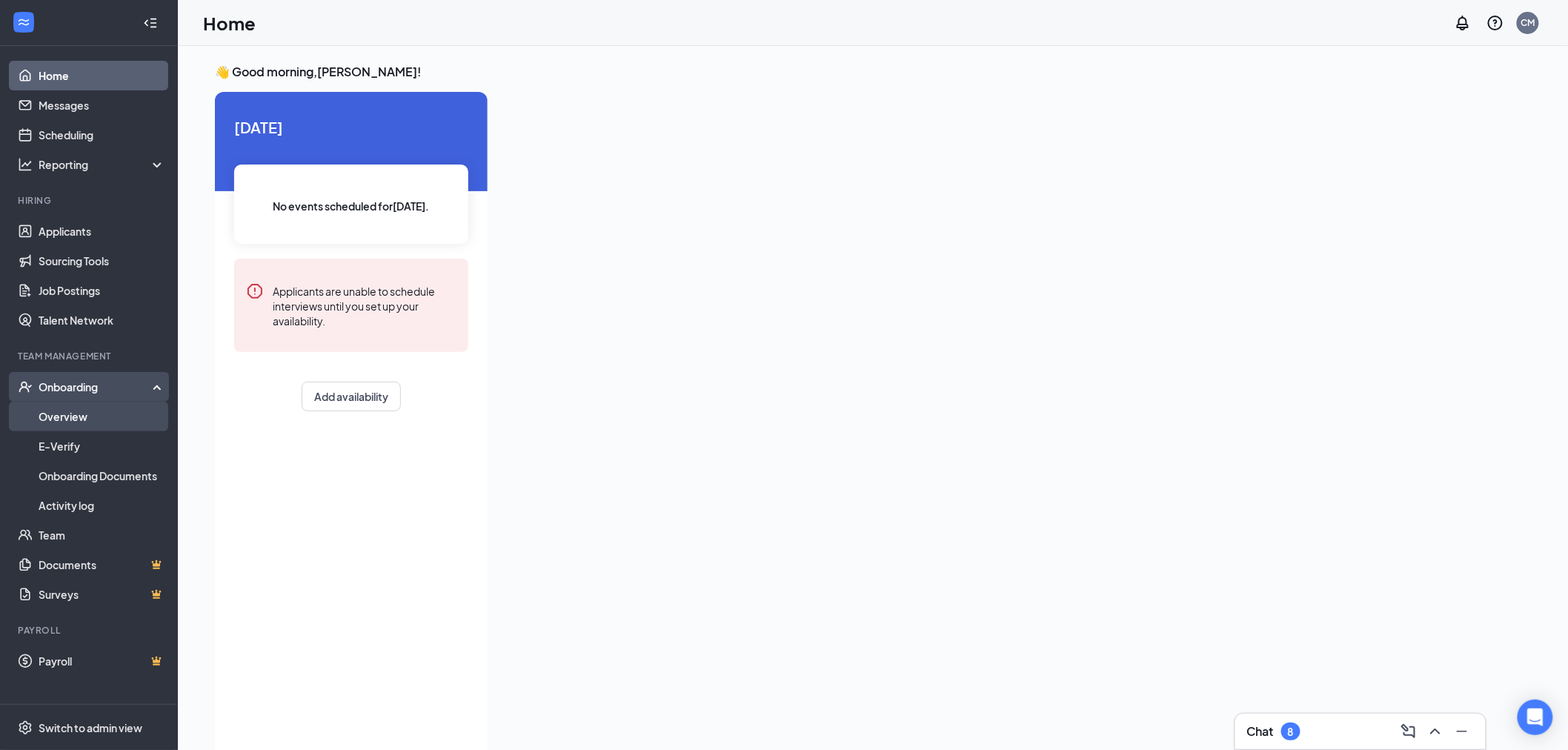
click at [86, 416] on link "Overview" at bounding box center [102, 416] width 127 height 30
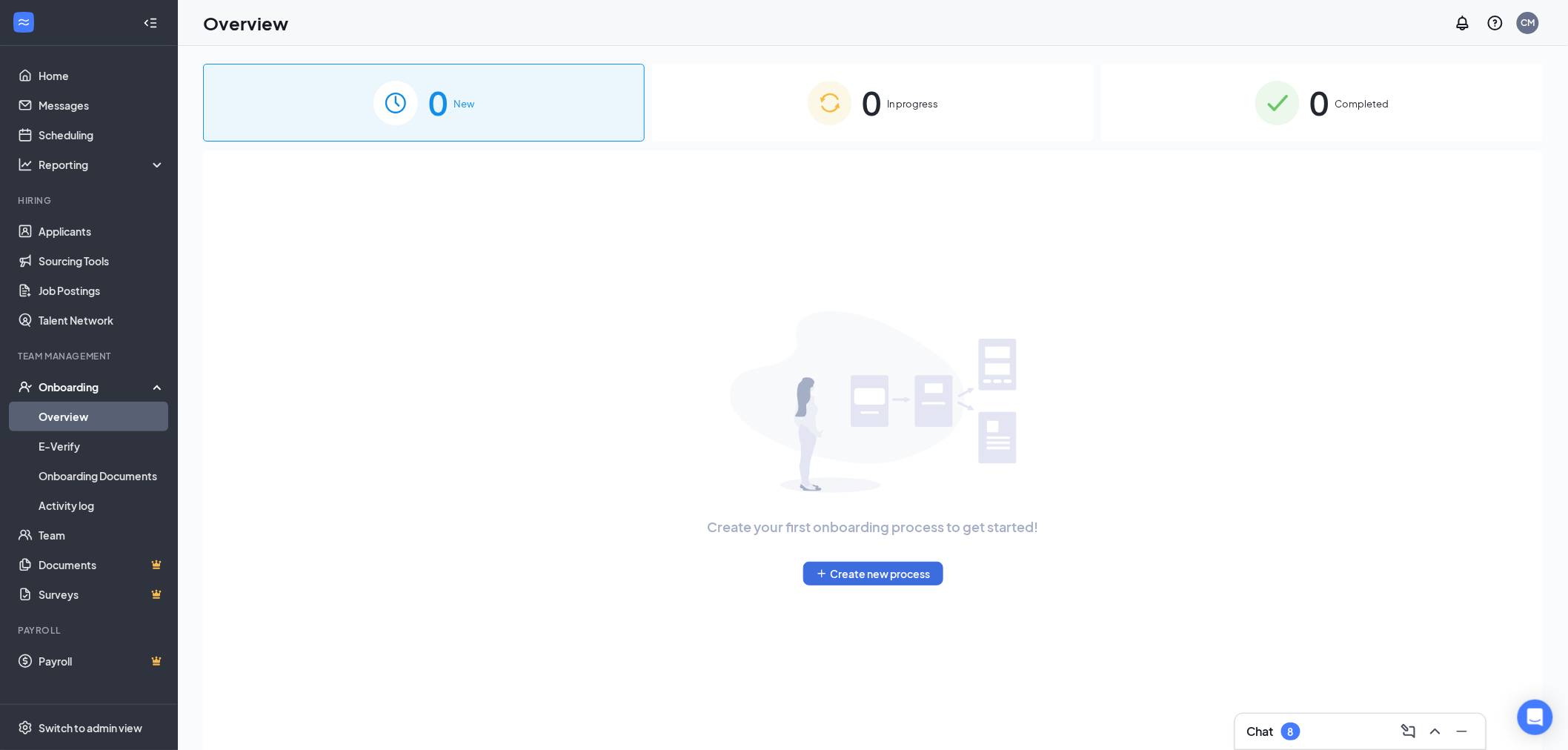
click at [1300, 109] on div "0 Completed" at bounding box center [1321, 102] width 442 height 78
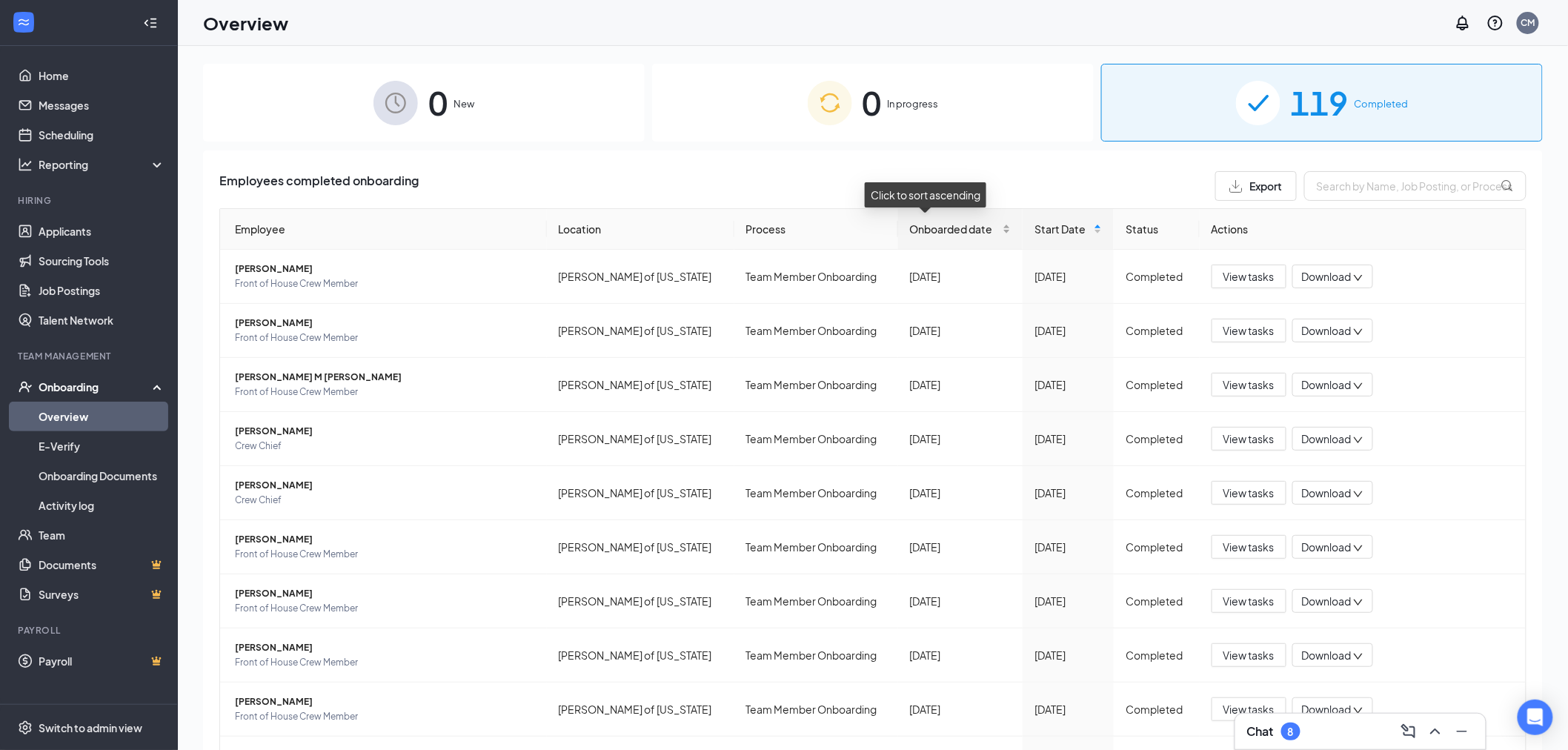
click at [978, 236] on div "Onboarded date" at bounding box center [959, 229] width 101 height 16
click at [981, 232] on div "Onboarded date" at bounding box center [959, 229] width 101 height 16
click at [280, 269] on span "[PERSON_NAME]" at bounding box center [385, 268] width 300 height 15
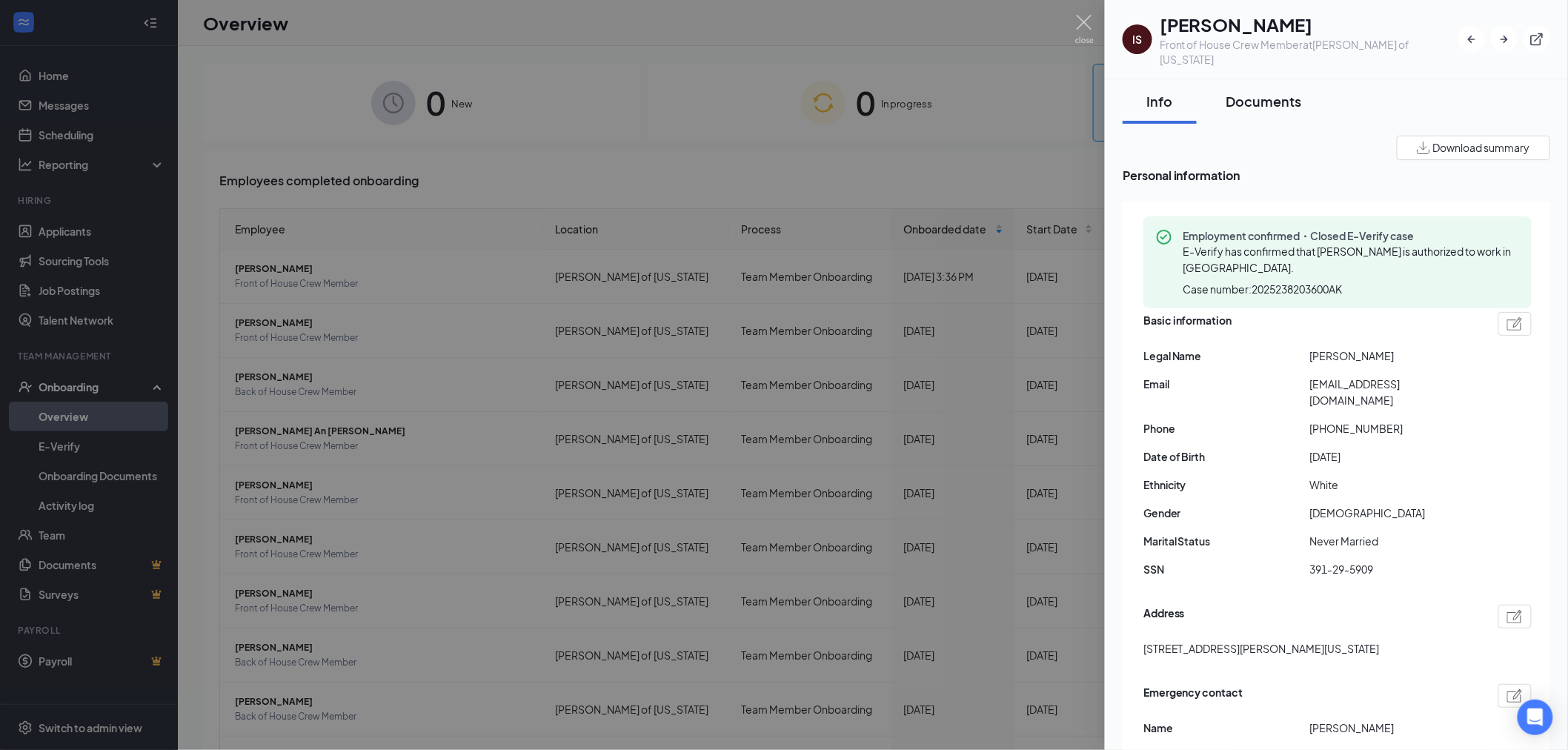
click at [1275, 92] on div "Documents" at bounding box center [1263, 101] width 75 height 18
